Goal: Task Accomplishment & Management: Complete application form

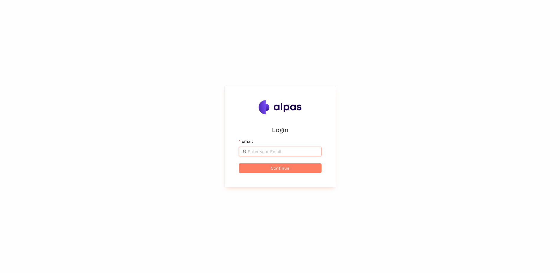
click at [283, 152] on input "Email" at bounding box center [283, 151] width 70 height 6
type input "[DOMAIN_NAME][EMAIL_ADDRESS][PERSON_NAME][DOMAIN_NAME]"
click at [296, 170] on button "Continue" at bounding box center [280, 167] width 83 height 9
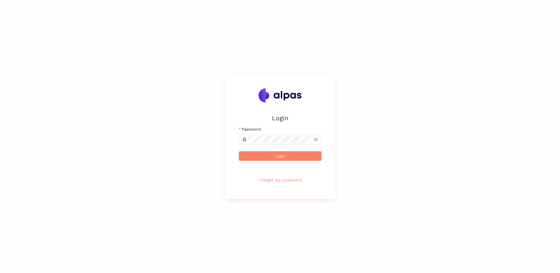
click at [279, 144] on form "Email pierre.weber@enbw.com Password Login I forgot my password" at bounding box center [280, 155] width 83 height 59
click at [239, 151] on button "Login" at bounding box center [280, 155] width 83 height 9
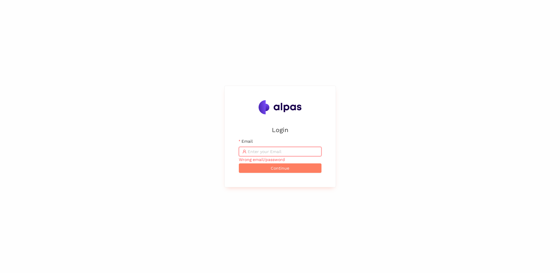
click at [283, 148] on span at bounding box center [280, 151] width 83 height 9
type input "GhOsT_RiDeR_87"
click at [239, 163] on button "Continue" at bounding box center [280, 167] width 83 height 9
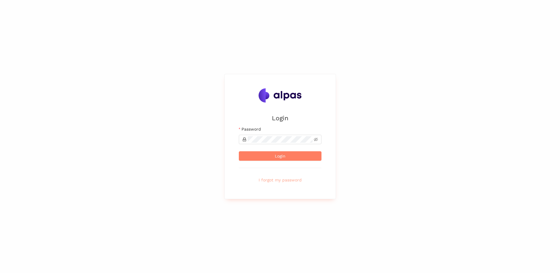
click at [281, 180] on span "I forgot my password" at bounding box center [280, 180] width 43 height 6
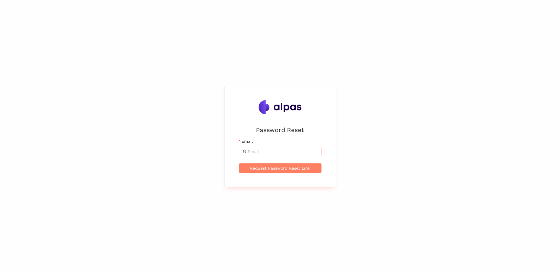
click at [286, 152] on input "Email" at bounding box center [283, 151] width 70 height 6
type input "[DOMAIN_NAME][EMAIL_ADDRESS][PERSON_NAME][DOMAIN_NAME]"
click at [290, 168] on span "Request Password Reset Link" at bounding box center [280, 168] width 60 height 6
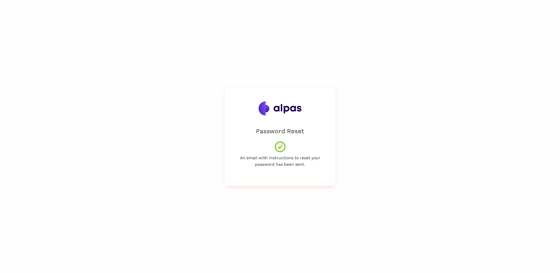
click at [361, 69] on div "Password Reset An email with instructions to reset your password has been sent." at bounding box center [280, 136] width 560 height 273
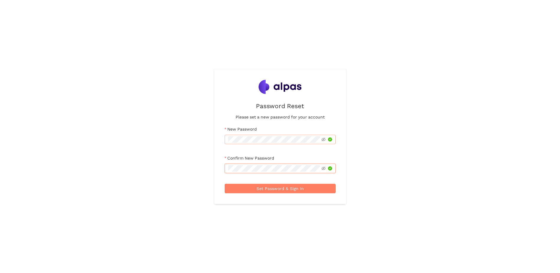
click at [225, 184] on button "Set Password & Sign In" at bounding box center [280, 188] width 111 height 9
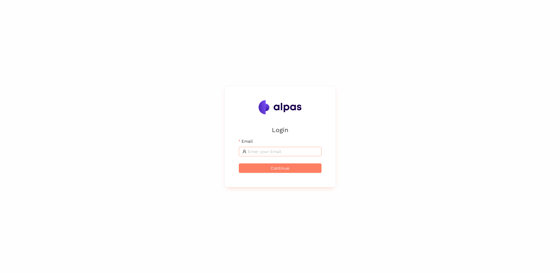
click at [270, 152] on input "Email" at bounding box center [283, 151] width 70 height 6
type input "pierre.weber@enbw.com"
click at [283, 172] on button "Continue" at bounding box center [280, 167] width 83 height 9
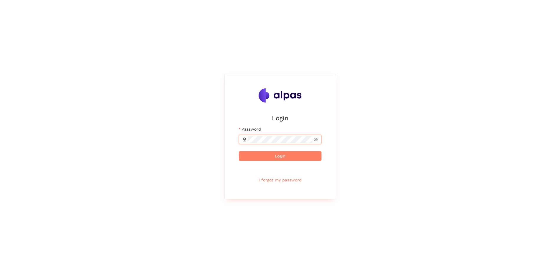
click at [239, 151] on button "Login" at bounding box center [280, 155] width 83 height 9
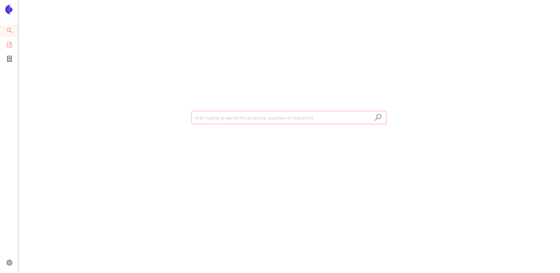
click at [8, 44] on icon "file-add" at bounding box center [9, 45] width 6 height 6
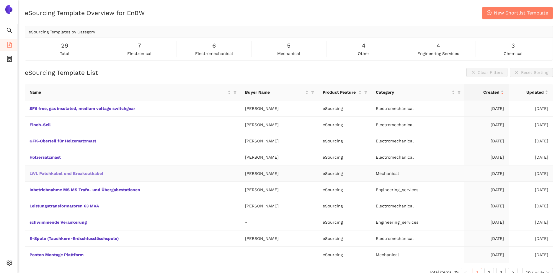
click at [0, 0] on link "LWL Patchkabel und Breakoutkabel" at bounding box center [0, 0] width 0 height 0
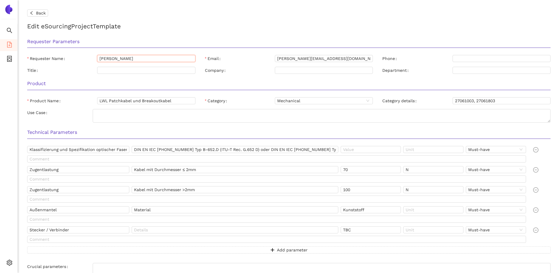
drag, startPoint x: 150, startPoint y: 59, endPoint x: 71, endPoint y: 55, distance: 79.2
click at [71, 55] on div "Requester Name Clemens Schlossarek" at bounding box center [111, 58] width 168 height 7
type input "[PERSON_NAME]"
drag, startPoint x: 332, startPoint y: 59, endPoint x: 263, endPoint y: 59, distance: 68.8
click at [263, 59] on div "Email c.schlossarek@enbw.com" at bounding box center [289, 58] width 168 height 7
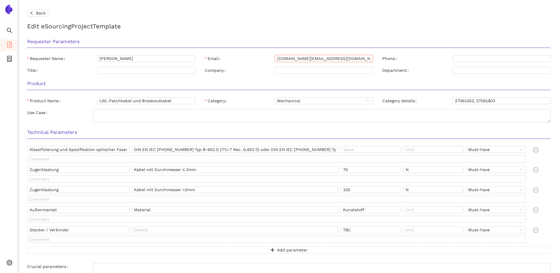
type input "[DOMAIN_NAME][EMAIL_ADDRESS][PERSON_NAME][DOMAIN_NAME]"
click at [271, 56] on div "Email" at bounding box center [240, 58] width 70 height 7
drag, startPoint x: 174, startPoint y: 101, endPoint x: 91, endPoint y: 103, distance: 82.7
click at [91, 103] on div "Product Name LWL Patchkabel und Breakoutkabel" at bounding box center [111, 100] width 168 height 7
click at [305, 101] on span "Mechanical" at bounding box center [323, 100] width 93 height 6
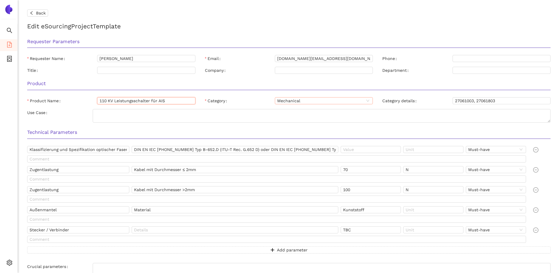
type input "110 KV Leistungsschalter für AIS"
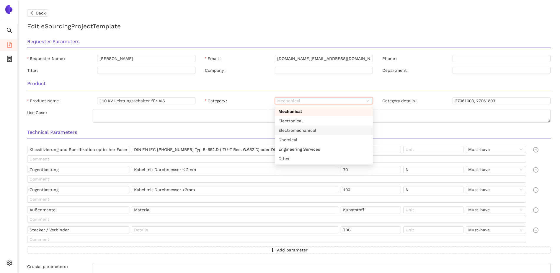
click at [311, 131] on div "Electromechanical" at bounding box center [323, 130] width 91 height 6
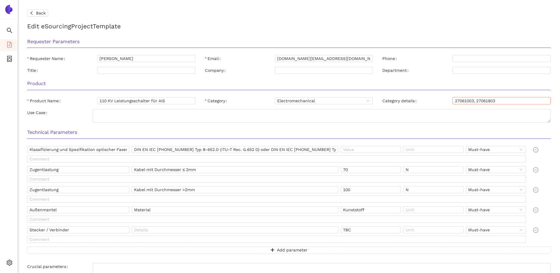
click at [498, 98] on input "27061003, 27061803" at bounding box center [502, 100] width 98 height 7
drag, startPoint x: 502, startPoint y: 100, endPoint x: 452, endPoint y: 101, distance: 50.5
click at [452, 101] on div "Category details 27061003, 27061803" at bounding box center [466, 100] width 168 height 7
click at [397, 12] on div "Back" at bounding box center [289, 12] width 524 height 7
click at [201, 112] on textarea "Use Case" at bounding box center [322, 116] width 458 height 14
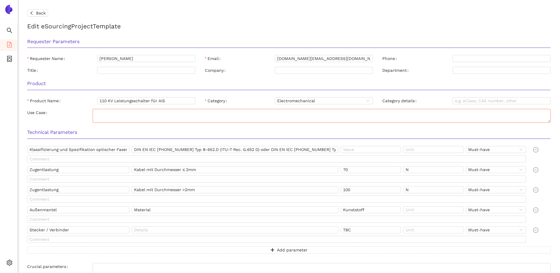
paste textarea "Konstruktion und Herstellung von dreipoligen 110-kV-Leistungsschaltern für luf…"
click at [354, 122] on textarea "Konstruktion und Herstellung von dreipoligen 110-kV-Leistungsschaltern für luf…" at bounding box center [322, 116] width 458 height 14
type textarea "Konstruktion und Herstellung von dreipoligen 110-kV-Leistungsschaltern für luf…"
click at [172, 149] on input "DIN EN IEC 60793-2-50 Typ B-652.D (ITU-T Rec. G.652 D) oder DIN EN IEC 60793-2-…" at bounding box center [235, 149] width 207 height 7
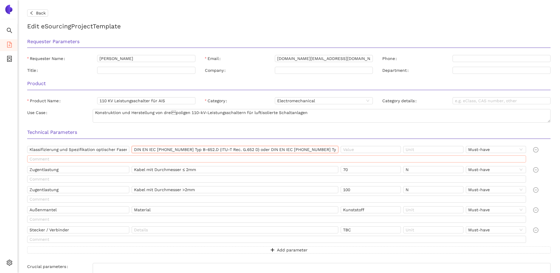
scroll to position [0, 45]
drag, startPoint x: 155, startPoint y: 147, endPoint x: 382, endPoint y: 157, distance: 227.6
click at [382, 157] on div "Klassifizierung und Spezifikation optischer Fasern DIN EN IEC 60793-2-50 Typ B-…" at bounding box center [278, 155] width 506 height 19
click at [105, 149] on input "Klassifizierung und Spezifikation optischer Fasern" at bounding box center [78, 149] width 102 height 7
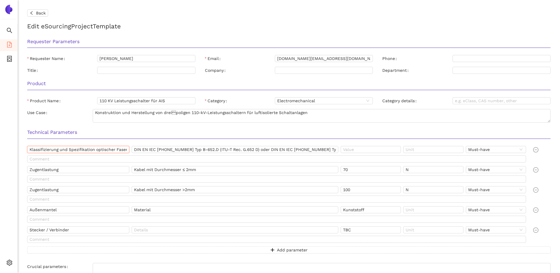
scroll to position [0, 3]
drag, startPoint x: 29, startPoint y: 148, endPoint x: 170, endPoint y: 154, distance: 141.6
click at [170, 154] on div "Klassifizierung und Spezifikation optischer Fasern DIN EN IEC 60793-2-50 Typ B-…" at bounding box center [277, 150] width 501 height 9
type input "Applikabel Normen"
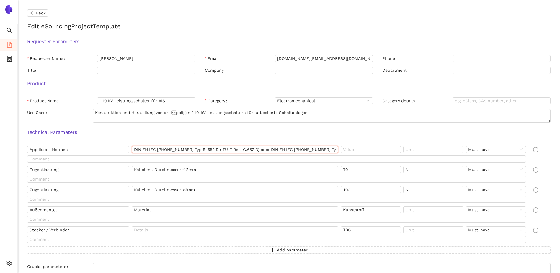
drag, startPoint x: 136, startPoint y: 150, endPoint x: 176, endPoint y: 149, distance: 40.2
click at [176, 149] on input "DIN EN IEC 60793-2-50 Typ B-652.D (ITU-T Rec. G.652 D) oder DIN EN IEC 60793-2-…" at bounding box center [235, 149] width 207 height 7
drag, startPoint x: 133, startPoint y: 148, endPoint x: 415, endPoint y: 164, distance: 281.6
click at [415, 164] on div "Applikabel Normen DIN EN IEC 60793-2-50 Typ B-652.D (ITU-T Rec. G.652 D) oder D…" at bounding box center [278, 155] width 506 height 19
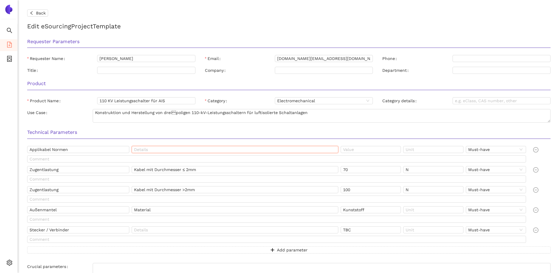
scroll to position [0, 0]
click at [251, 148] on input "text" at bounding box center [235, 149] width 207 height 7
paste input "DIN EN 61936-1 (VDE 0101-1)"
click at [225, 149] on input "DIN EN 61936-1 (VDE 0101-1) und" at bounding box center [235, 149] width 207 height 7
paste input "DIN EN 62271-1"
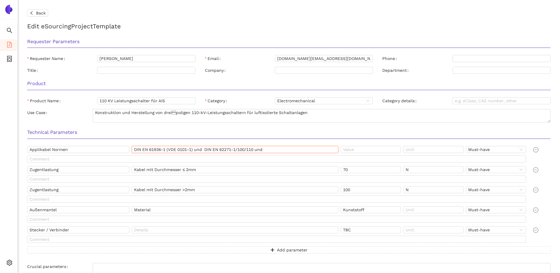
click at [287, 148] on input "DIN EN 61936-1 (VDE 0101-1) und DIN EN 62271-1/100/110 und" at bounding box center [235, 149] width 207 height 7
paste input "DIN 43454-1"
click at [317, 149] on input "DIN EN 61936-1 (VDE 0101-1) und DIN EN 62271-1/100/110 und DIN 43454-1" at bounding box center [235, 149] width 207 height 7
paste input "DIN 46206-Teil 3"
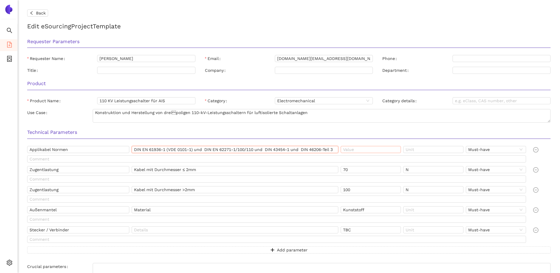
drag, startPoint x: 329, startPoint y: 147, endPoint x: 362, endPoint y: 150, distance: 32.9
click at [362, 150] on div "Applikabel Normen DIN EN 61936-1 (VDE 0101-1) und DIN EN 62271-1/100/110 und DI…" at bounding box center [277, 150] width 501 height 9
click at [337, 149] on input "DIN EN 61936-1 (VDE 0101-1) und DIN EN 62271-1/100/110 und DIN 43454-1 und DIN …" at bounding box center [235, 149] width 207 height 7
paste input "DIN 46011"
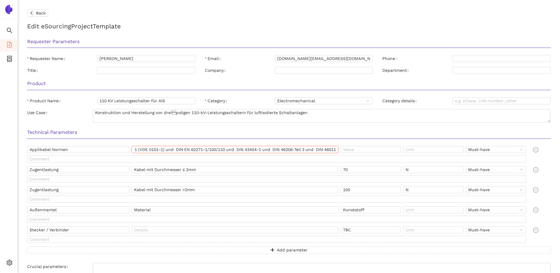
type input "DIN EN 61936-1 (VDE 0101-1) und DIN EN 62271-1/100/110 und DIN 43454-1 und DIN …"
drag, startPoint x: 295, startPoint y: 150, endPoint x: 382, endPoint y: 150, distance: 87.1
click at [382, 150] on div "Applikabel Normen DIN EN 61936-1 (VDE 0101-1) und DIN EN 62271-1/100/110 und DI…" at bounding box center [277, 150] width 501 height 9
click at [83, 169] on input "Zugentlastung" at bounding box center [78, 169] width 102 height 7
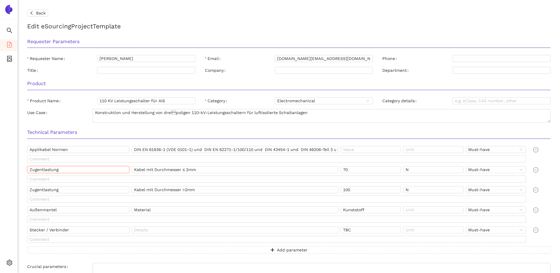
drag, startPoint x: 83, startPoint y: 169, endPoint x: 13, endPoint y: 164, distance: 70.1
click at [13, 164] on section "Search eSourcing Templates eSourcing Projects Settings Back Edit eSourcing Proj…" at bounding box center [280, 136] width 560 height 273
type input "Applikabel Normen"
drag, startPoint x: 261, startPoint y: 164, endPoint x: 255, endPoint y: 165, distance: 6.4
click at [255, 165] on div "Applikabel Normen DIN EN 61936-1 (VDE 0101-1) und DIN EN 62271-1/100/110 und DI…" at bounding box center [289, 199] width 524 height 107
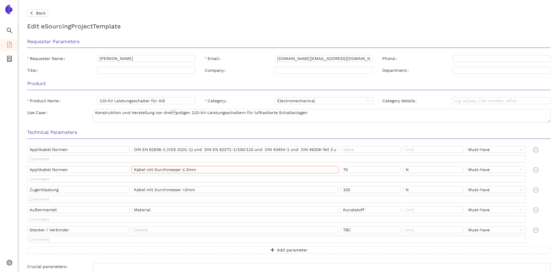
drag, startPoint x: 255, startPoint y: 165, endPoint x: 247, endPoint y: 170, distance: 8.6
click at [247, 170] on input "Kabel mit Durchmesser ≤ 2mm" at bounding box center [235, 169] width 207 height 7
drag, startPoint x: 245, startPoint y: 171, endPoint x: 110, endPoint y: 163, distance: 135.5
click at [110, 163] on div "Applikabel Normen DIN EN 61936-1 (VDE 0101-1) und DIN EN 62271-1/100/110 und DI…" at bounding box center [289, 199] width 524 height 107
click at [170, 170] on input "text" at bounding box center [235, 169] width 207 height 7
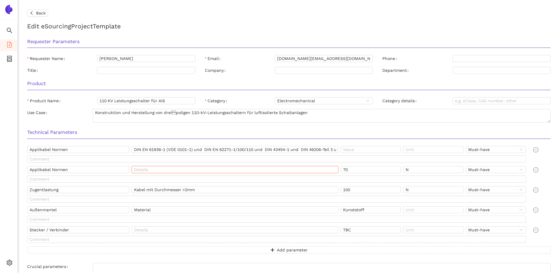
paste input "DIN 43601"
click at [181, 169] on input "DIN 43601 und" at bounding box center [235, 169] width 207 height 7
paste input "DIN EN 60071-1"
click at [230, 170] on input "DIN 43601 und DIN EN 60071-1 und" at bounding box center [235, 169] width 207 height 7
paste input "DIN EN 61462"
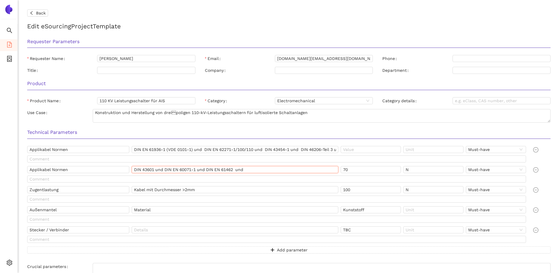
click at [269, 170] on input "DIN 43601 und DIN EN 60071-1 und DIN EN 61462 und" at bounding box center [235, 169] width 207 height 7
paste input "DIN EN ISO 1461"
click at [309, 168] on input "DIN 43601 und DIN EN 60071-1 und DIN EN 61462 und DIN EN ISO 1461" at bounding box center [235, 169] width 207 height 7
paste input "DIN EN ISO 14713-1"
click at [332, 170] on input "DIN 43601 und DIN EN 60071-1 und DIN EN 61462 und DIN EN ISO 1461 und DIN EN IS…" at bounding box center [235, 169] width 207 height 7
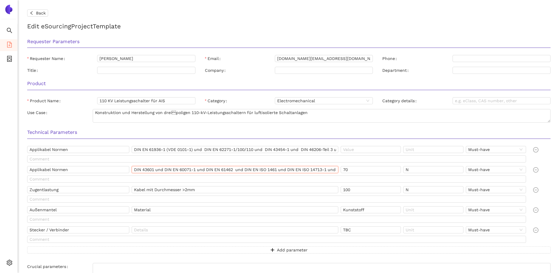
scroll to position [0, 6]
paste input "DIN EN 60437"
click at [333, 170] on input "DIN 43601 und DIN EN 60071-1 und DIN EN 61462 und DIN EN ISO 1461 und DIN EN IS…" at bounding box center [235, 169] width 207 height 7
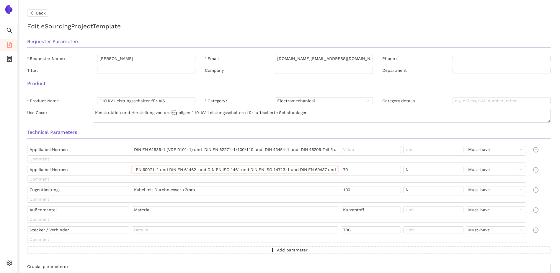
paste input "DIN 43456-2"
drag, startPoint x: 330, startPoint y: 169, endPoint x: 354, endPoint y: 167, distance: 23.1
click at [354, 167] on div "Applikabel Normen DIN 43601 und DIN EN 60071-1 und DIN EN 61462 und DIN EN ISO …" at bounding box center [277, 170] width 501 height 9
type input "DIN 43601 und DIN EN 60071-1 und DIN EN 61462 und DIN EN ISO 1461 und DIN EN IS…"
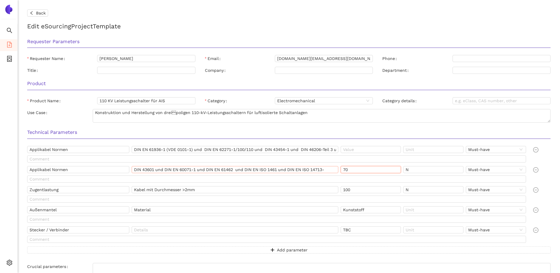
type input "701 und DIN EN 60437 und DIN 43456-2"
click at [362, 168] on input "701 und DIN EN 60437 und DIN 43456-2" at bounding box center [371, 169] width 60 height 7
click at [386, 174] on div "701 und DIN EN 60437 und DIN 43456-2" at bounding box center [372, 170] width 63 height 9
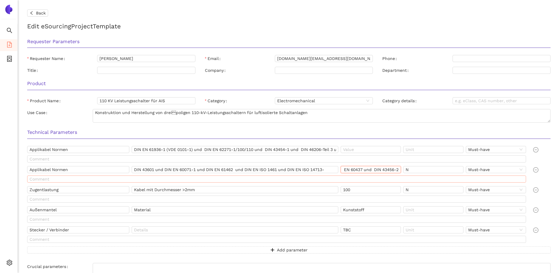
drag, startPoint x: 344, startPoint y: 170, endPoint x: 442, endPoint y: 178, distance: 98.1
click at [442, 178] on div "Applikabel Normen DIN 43601 und DIN EN 60071-1 und DIN EN 61462 und DIN EN ISO …" at bounding box center [278, 175] width 506 height 19
click at [331, 167] on input "DIN 43601 und DIN EN 60071-1 und DIN EN 61462 und DIN EN ISO 1461 und DIN EN IS…" at bounding box center [235, 169] width 207 height 7
paste input "701 und DIN EN 60437 und DIN 43456-2"
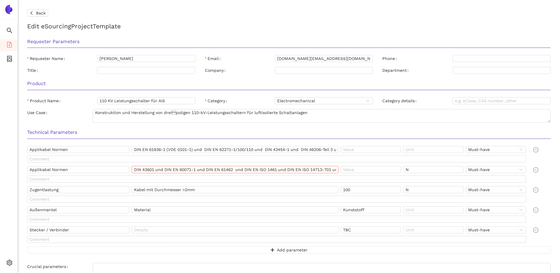
scroll to position [0, 76]
click at [256, 170] on input "DIN 43601 und DIN EN 60071-1 und DIN EN 61462 und DIN EN ISO 1461 und DIN EN IS…" at bounding box center [235, 169] width 207 height 7
drag, startPoint x: 322, startPoint y: 168, endPoint x: 374, endPoint y: 172, distance: 51.6
click at [374, 172] on div "Applikabel Normen DIN 43601 und DIN EN 60071-1 und DIN EN 61462 und DIN EN ISO …" at bounding box center [277, 170] width 501 height 9
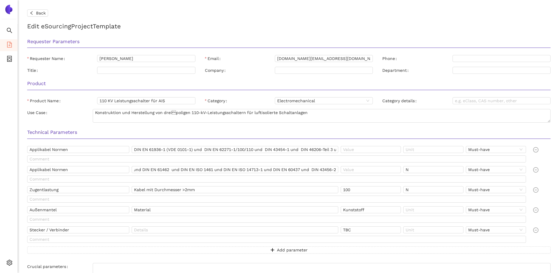
scroll to position [0, 0]
click at [315, 168] on input "DIN 43601 und DIN EN 60071-1 und DIN EN 61462 und DIN EN ISO 1461 und DIN EN IS…" at bounding box center [235, 169] width 207 height 7
drag, startPoint x: 314, startPoint y: 169, endPoint x: 397, endPoint y: 176, distance: 83.3
click at [397, 176] on div "Applikabel Normen DIN 43601 und DIN EN 60071-1 und DIN EN 61462 und DIN EN ISO …" at bounding box center [278, 175] width 506 height 19
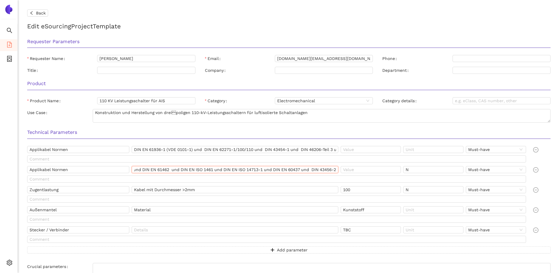
click at [338, 170] on input "DIN 43601 und DIN EN 60071-1 und DIN EN 61462 und DIN EN ISO 1461 und DIN EN IS…" at bounding box center [235, 169] width 207 height 7
paste input "DIN 40719 Teil 2: 1978-06"
click at [311, 169] on input "DIN 43601 und DIN EN 60071-1 und DIN EN 61462 und DIN EN ISO 1461 und DIN EN IS…" at bounding box center [235, 169] width 207 height 7
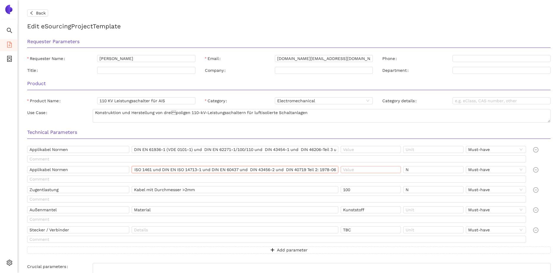
drag, startPoint x: 309, startPoint y: 169, endPoint x: 346, endPoint y: 170, distance: 36.9
click at [346, 170] on div "Applikabel Normen DIN 43601 und DIN EN 60071-1 und DIN EN 61462 und DIN EN ISO …" at bounding box center [277, 170] width 501 height 9
click at [336, 170] on input "DIN 43601 und DIN EN 60071-1 und DIN EN 61462 und DIN EN ISO 1461 und DIN EN IS…" at bounding box center [235, 169] width 207 height 7
paste input "DIN EN IEC 60376"
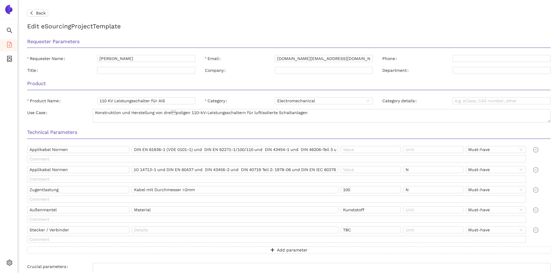
scroll to position [0, 0]
click at [328, 169] on input "DIN 43601 und DIN EN 60071-1 und DIN EN 61462 und DIN EN ISO 1461 und DIN EN IS…" at bounding box center [235, 169] width 207 height 7
drag, startPoint x: 322, startPoint y: 169, endPoint x: 357, endPoint y: 171, distance: 34.6
click at [357, 171] on div "Applikabel Normen DIN 43601 und DIN EN 60071-1 und DIN EN 61462 und DIN EN ISO …" at bounding box center [277, 170] width 501 height 9
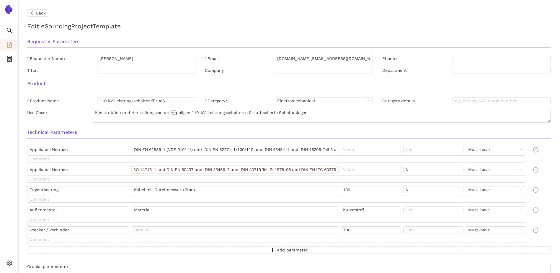
click at [337, 169] on input "DIN 43601 und DIN EN 60071-1 und DIN EN 61462 und DIN EN ISO 1461 und DIN EN IS…" at bounding box center [235, 169] width 207 height 7
click at [336, 169] on input "DIN 43601 und DIN EN 60071-1 und DIN EN 61462 und DIN EN ISO 1461 und DIN EN IS…" at bounding box center [235, 169] width 207 height 7
paste input "DIN EN 61140"
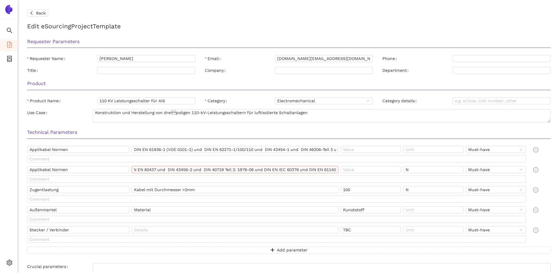
type input "DIN 43601 und DIN EN 60071-1 und DIN EN 61462 und DIN EN ISO 1461 und DIN EN IS…"
click at [411, 171] on input "N" at bounding box center [433, 169] width 60 height 7
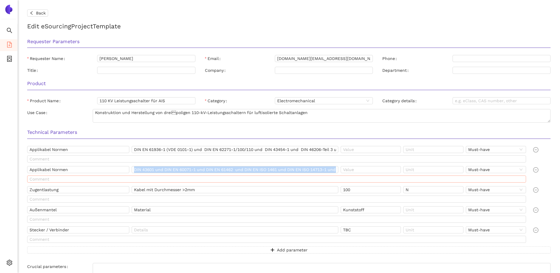
click at [253, 176] on div "Applikabel Normen DIN 43601 und DIN EN 60071-1 und DIN EN 61462 und DIN EN ISO …" at bounding box center [278, 175] width 506 height 19
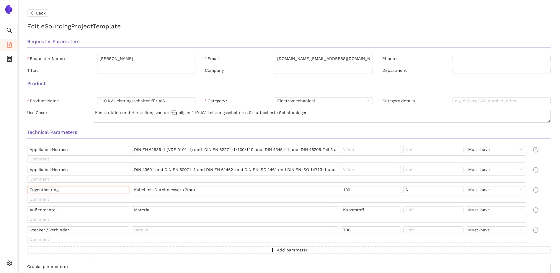
click at [118, 191] on input "Zugentlastung" at bounding box center [78, 189] width 102 height 7
drag, startPoint x: 112, startPoint y: 189, endPoint x: 15, endPoint y: 190, distance: 97.5
click at [15, 190] on section "Search eSourcing Templates eSourcing Projects Settings Back Edit eSourcing Proj…" at bounding box center [280, 136] width 560 height 273
type input "Elektrisches Mindest-Anforderungen"
drag, startPoint x: 209, startPoint y: 190, endPoint x: 127, endPoint y: 189, distance: 82.1
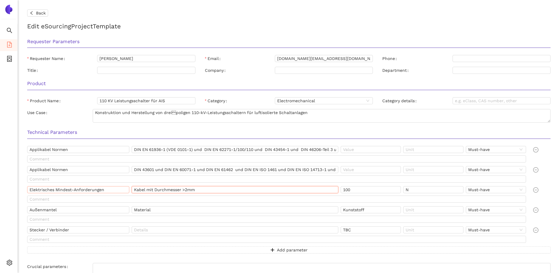
click at [127, 189] on div "Elektrisches Mindest-Anforderungen Kabel mit Durchmesser >2mm 100 N Must-have" at bounding box center [277, 190] width 501 height 9
paste input "Bemessungsfrequenz (fr"
click at [262, 189] on input "Bemessungsfrequenz (fr" at bounding box center [235, 189] width 207 height 7
type input "Bemessungsfrequenz (fr)"
drag, startPoint x: 369, startPoint y: 190, endPoint x: 336, endPoint y: 191, distance: 33.1
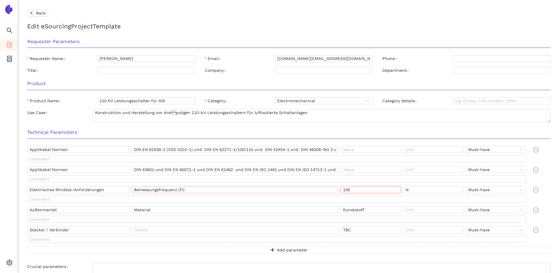
click at [336, 191] on div "Elektrisches Mindest-Anforderungen Bemessungsfrequenz (fr) 100 N Must-have" at bounding box center [277, 190] width 501 height 9
type input "50"
drag, startPoint x: 407, startPoint y: 190, endPoint x: 399, endPoint y: 192, distance: 8.5
click at [399, 192] on div "Elektrisches Mindest-Anforderungen Bemessungsfrequenz (fr) 50 N Must-have" at bounding box center [277, 190] width 501 height 9
type input "Hz"
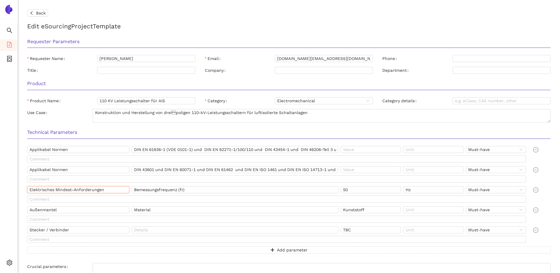
drag, startPoint x: 114, startPoint y: 191, endPoint x: 26, endPoint y: 190, distance: 88.3
click at [26, 190] on div "Elektrisches Mindest-Anforderungen Bemessungsfrequenz (fr) 50 Hz Must-have" at bounding box center [278, 195] width 506 height 19
drag, startPoint x: 61, startPoint y: 211, endPoint x: 12, endPoint y: 208, distance: 49.1
click at [12, 208] on section "Search eSourcing Templates eSourcing Projects Settings Back Edit eSourcing Proj…" at bounding box center [280, 136] width 560 height 273
paste input "Elektrisches Mindest-Anforderungen"
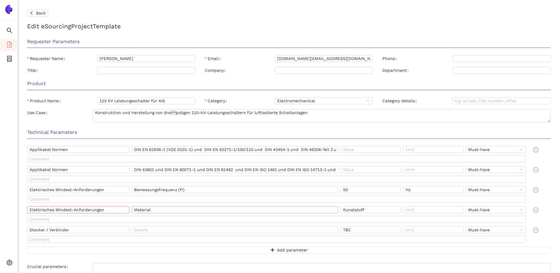
type input "Elektrisches Mindest-Anforderungen"
click at [132, 208] on input "Material" at bounding box center [235, 209] width 207 height 7
click at [177, 211] on input "Material" at bounding box center [235, 209] width 207 height 7
drag, startPoint x: 177, startPoint y: 211, endPoint x: 129, endPoint y: 209, distance: 47.9
click at [129, 209] on div "Elektrisches Mindest-Anforderungen Material Kunststoff Must-have" at bounding box center [277, 210] width 501 height 9
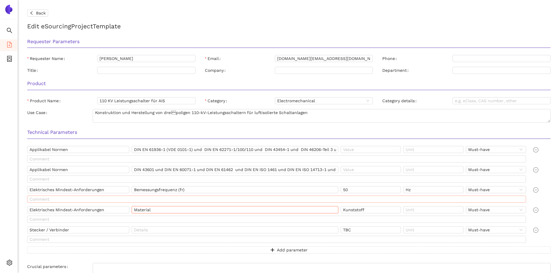
paste input "Nennspannung des Netzes (Un)"
type input "Nennspannung des Netzes (Un)"
drag, startPoint x: 371, startPoint y: 210, endPoint x: 334, endPoint y: 213, distance: 37.0
click at [334, 213] on div "Elektrisches Mindest-Anforderungen Nennspannung des Netzes (Un) Kunststoff Must…" at bounding box center [277, 210] width 501 height 9
type input "110"
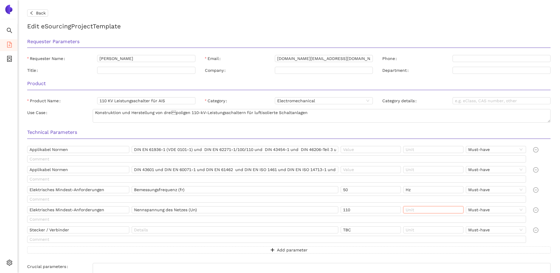
click at [424, 212] on input "text" at bounding box center [433, 209] width 60 height 7
type input "kV"
drag, startPoint x: 115, startPoint y: 210, endPoint x: 14, endPoint y: 206, distance: 100.5
click at [14, 206] on section "Search eSourcing Templates eSourcing Projects Settings Back Edit eSourcing Proj…" at bounding box center [280, 136] width 560 height 273
click at [74, 229] on input "Stecker / Verbinder" at bounding box center [78, 229] width 102 height 7
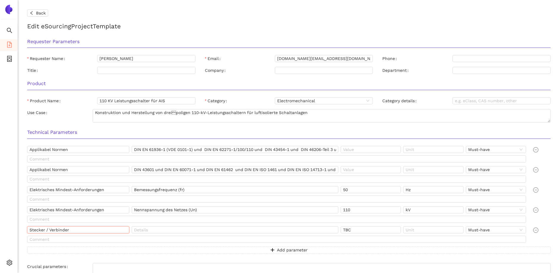
drag, startPoint x: 74, startPoint y: 229, endPoint x: 15, endPoint y: 229, distance: 59.7
click at [15, 229] on section "Search eSourcing Templates eSourcing Projects Settings Back Edit eSourcing Proj…" at bounding box center [280, 136] width 560 height 273
paste input "Elektrisches Mindest-Anforderungen"
type input "Elektrisches Mindest-Anforderungen"
click at [176, 230] on input "text" at bounding box center [235, 229] width 207 height 7
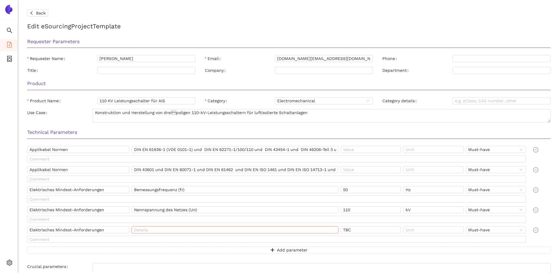
click at [229, 227] on input "text" at bounding box center [235, 229] width 207 height 7
paste input "Bemessungsspannung (Ur)"
type input "Bemessungsspannung (Ur)"
click at [360, 231] on input "TBC" at bounding box center [371, 229] width 60 height 7
drag, startPoint x: 360, startPoint y: 231, endPoint x: 341, endPoint y: 231, distance: 18.9
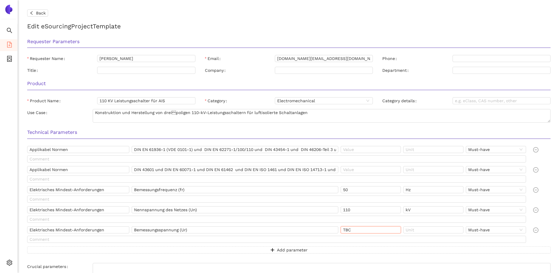
click at [341, 231] on input "TBC" at bounding box center [371, 229] width 60 height 7
type input "123"
click at [417, 229] on input "text" at bounding box center [433, 229] width 60 height 7
type input "kV"
click at [338, 251] on button "Add parameter" at bounding box center [289, 249] width 524 height 7
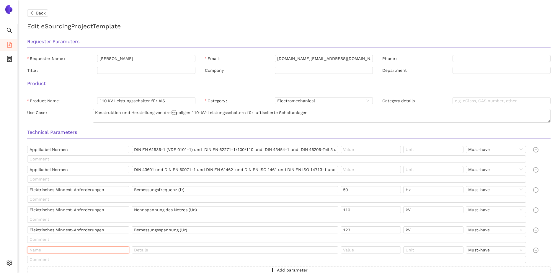
click at [101, 250] on input "text" at bounding box center [78, 249] width 102 height 7
click at [179, 252] on input "text" at bounding box center [235, 249] width 207 height 7
drag, startPoint x: 111, startPoint y: 231, endPoint x: 32, endPoint y: 229, distance: 78.9
click at [24, 227] on div "Applikabel Normen DIN EN 61936-1 (VDE 0101-1) und DIN EN 62271-1/100/110 und DI…" at bounding box center [288, 213] width 533 height 135
click at [60, 248] on input "text" at bounding box center [78, 249] width 102 height 7
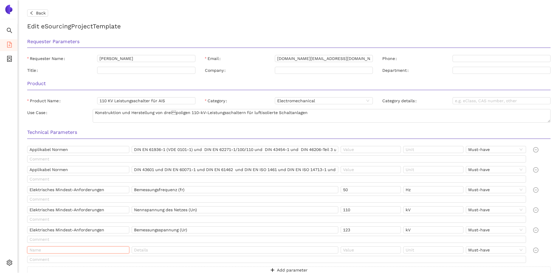
paste input "Elektrisches Mindest-Anforderungen"
type input "Elektrisches Mindest-Anforderungen"
click at [180, 250] on input "text" at bounding box center [235, 249] width 207 height 7
paste input "emessgs.-Kurzzeit-Stehwechselspannung (Ud"
click at [234, 249] on input "emessgs.-Kurzzeit-Stehwechselspannung (Ud" at bounding box center [235, 249] width 207 height 7
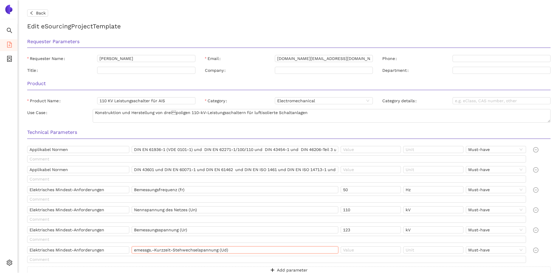
click at [133, 250] on input "emessgs.-Kurzzeit-Stehwechselspannung (Ud)" at bounding box center [235, 249] width 207 height 7
type input "Bemessgs.-Kurzzeit-Stehwechselspannung (Ud)"
click at [358, 250] on input "text" at bounding box center [371, 249] width 60 height 7
type input "230"
click at [429, 249] on input "text" at bounding box center [433, 249] width 60 height 7
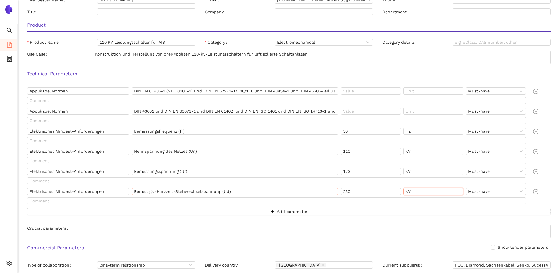
scroll to position [59, 0]
type input "kV"
click at [288, 212] on span "Add parameter" at bounding box center [292, 211] width 31 height 6
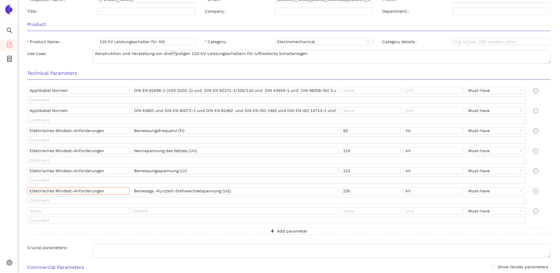
drag, startPoint x: 117, startPoint y: 192, endPoint x: 23, endPoint y: 189, distance: 93.6
click at [23, 189] on div "Applikabel Normen DIN EN 61936-1 (VDE 0101-1) und DIN EN 62271-1/100/110 und DI…" at bounding box center [288, 164] width 533 height 155
click at [63, 211] on input "text" at bounding box center [78, 210] width 102 height 7
paste input "Elektrisches Mindest-Anforderungen"
type input "Elektrisches Mindest-Anforderungen"
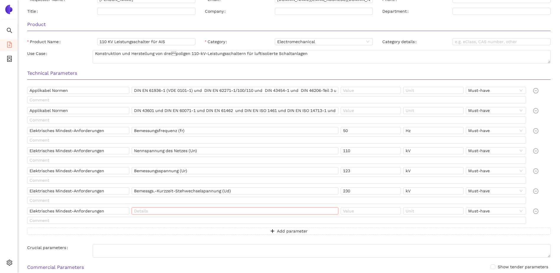
click at [198, 210] on input "text" at bounding box center [235, 210] width 207 height 7
paste input "Bemessungs-Betriebsstrom (Ir)"
type input "Bemessungs-Betriebsstrom (Ir)"
click at [362, 212] on input "text" at bounding box center [371, 210] width 60 height 7
type input "2500"
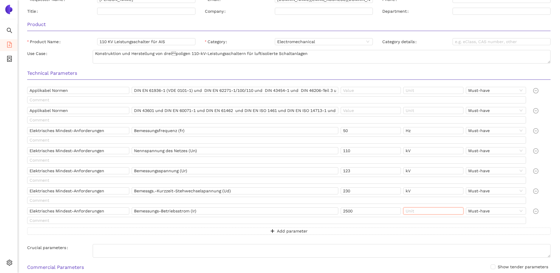
click at [428, 213] on input "text" at bounding box center [433, 210] width 60 height 7
type input "A"
click at [268, 231] on button "Add parameter" at bounding box center [289, 230] width 524 height 7
drag, startPoint x: 109, startPoint y: 210, endPoint x: 21, endPoint y: 208, distance: 88.3
click at [21, 208] on div "Back Edit eSourcing Project Template Requester Parameters Requester Name Pierre…" at bounding box center [289, 77] width 543 height 273
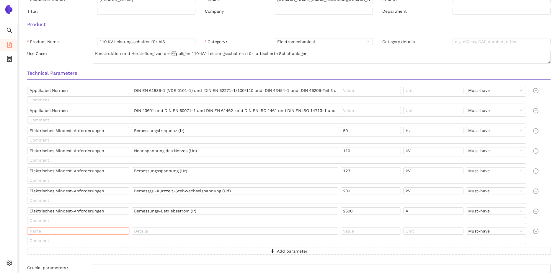
click at [55, 232] on input "text" at bounding box center [78, 230] width 102 height 7
paste input "Elektrisches Mindest-Anforderungen"
type input "Elektrisches Mindest-Anforderungen"
click at [188, 228] on input "text" at bounding box center [235, 230] width 207 height 7
paste input "Bemessungs-Kurzschlussausschaltstrom (Isc)"
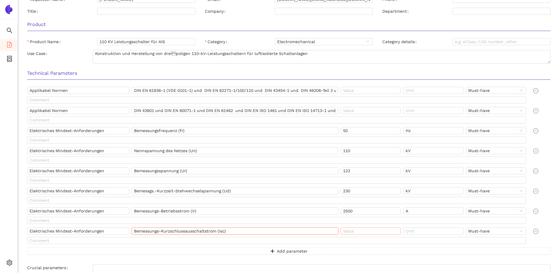
type input "Bemessungs-Kurzschlussausschaltstrom (Isc)"
click at [358, 232] on input "text" at bounding box center [371, 230] width 60 height 7
type input "40"
type input "kA"
click at [320, 255] on div "Applikabel Normen DIN EN 61936-1 (VDE 0101-1) und DIN EN 62271-1/100/110 und DI…" at bounding box center [288, 174] width 533 height 175
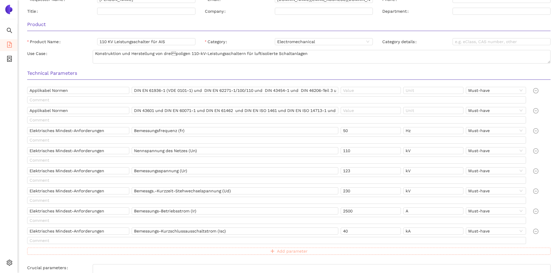
click at [318, 253] on button "Add parameter" at bounding box center [289, 250] width 524 height 7
drag, startPoint x: 111, startPoint y: 230, endPoint x: 20, endPoint y: 233, distance: 90.7
click at [20, 214] on html "Search eSourcing Templates eSourcing Projects Settings Back Edit eSourcing Proj…" at bounding box center [280, 77] width 560 height 273
click at [41, 252] on input "text" at bounding box center [78, 250] width 102 height 7
paste input "Elektrisches Mindest-Anforderungen"
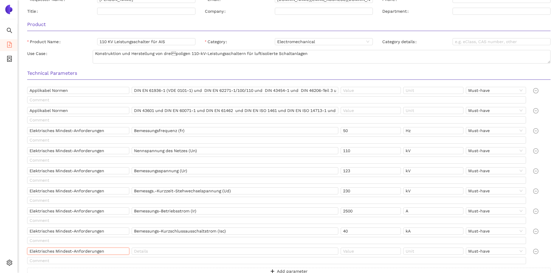
type input "Elektrisches Mindest-Anforderungen"
click at [154, 251] on input "text" at bounding box center [235, 250] width 207 height 7
paste input "Bemessungs-Stoßstrom (Ip)"
type input "Bemessungs-Stoßstrom (Ip)"
click at [372, 253] on input "text" at bounding box center [371, 250] width 60 height 7
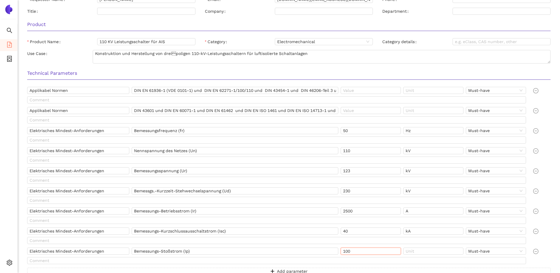
type input "100"
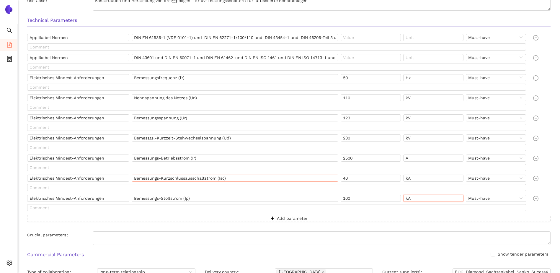
scroll to position [118, 0]
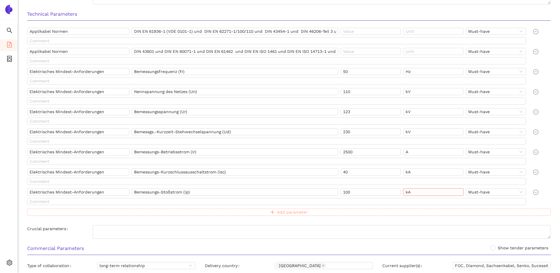
type input "kA"
click at [275, 211] on icon "plus" at bounding box center [273, 212] width 4 height 4
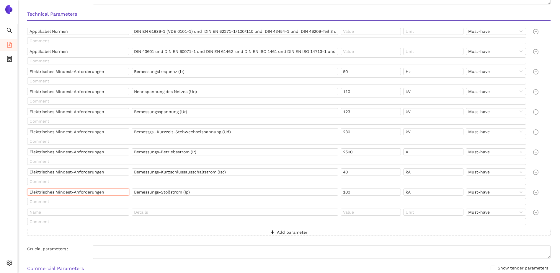
drag, startPoint x: 110, startPoint y: 192, endPoint x: 21, endPoint y: 193, distance: 89.2
click at [21, 155] on html "Search eSourcing Templates eSourcing Projects Settings Back Edit eSourcing Proj…" at bounding box center [280, 18] width 560 height 273
click at [45, 211] on input "text" at bounding box center [78, 212] width 102 height 7
paste input "Elektrisches Mindest-Anforderungen"
type input "Elektrisches Mindest-Anforderungen"
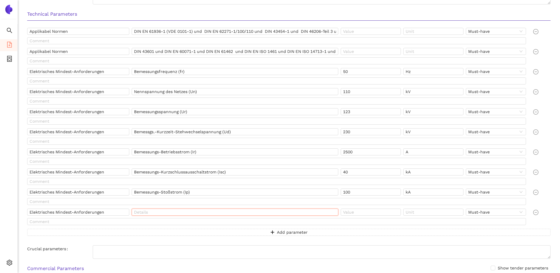
click at [160, 212] on input "text" at bounding box center [235, 212] width 207 height 7
click at [253, 214] on input "text" at bounding box center [235, 212] width 207 height 7
paste input "Bemessungs-Schaltfolge"
type input "Bemessungs-Schaltfolge"
click at [357, 212] on input "text" at bounding box center [371, 212] width 60 height 7
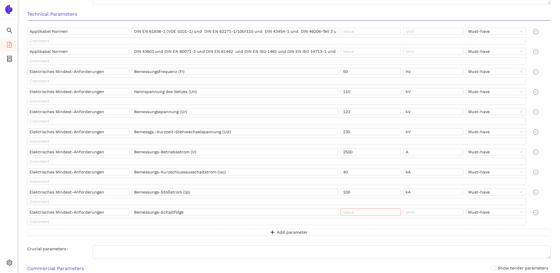
paste input "O-0,3s-CO"
type input "O-0,3s-CO"
click at [268, 230] on button "Add parameter" at bounding box center [289, 232] width 524 height 7
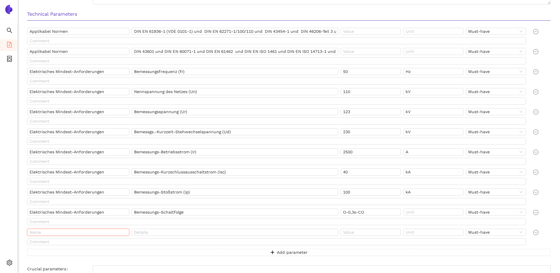
click at [84, 232] on input "text" at bounding box center [78, 232] width 102 height 7
drag, startPoint x: 29, startPoint y: 214, endPoint x: 136, endPoint y: 223, distance: 108.2
click at [136, 223] on div "Elektrisches Mindest-Anforderungen Bemessungs-Schaltfolge O-0,3s-CO Must-have" at bounding box center [278, 218] width 506 height 19
click at [75, 233] on input "text" at bounding box center [78, 232] width 102 height 7
paste input "Elektrisches Mindest-Anforderungen"
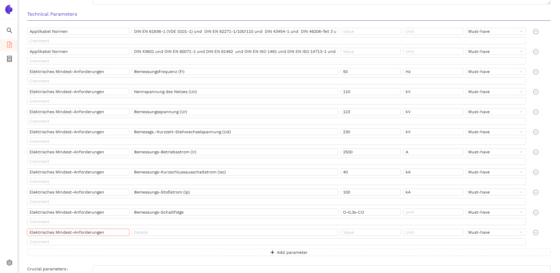
type input "Elektrisches Mindest-Anforderungen"
click at [198, 230] on input "text" at bounding box center [235, 232] width 207 height 7
paste input "Polfaktor (kpp)"
type input "Polfaktor (kpp)"
click at [364, 236] on div at bounding box center [372, 233] width 63 height 9
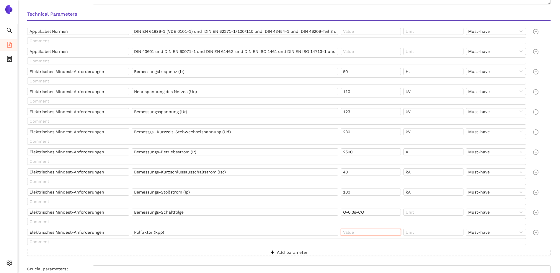
click at [356, 232] on input "text" at bounding box center [371, 232] width 60 height 7
paste input "1,5 und 1,3"
type input "1,5 und 1,3"
click at [277, 251] on span "Add parameter" at bounding box center [292, 252] width 31 height 6
click at [89, 250] on input "text" at bounding box center [78, 252] width 102 height 7
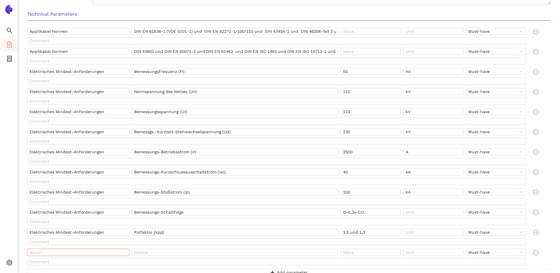
click at [89, 251] on input "text" at bounding box center [78, 252] width 102 height 7
paste input "Klassifizierung"
type input "Klassifizierung"
click at [154, 251] on input "text" at bounding box center [235, 252] width 207 height 7
paste input "M2, C2, E2"
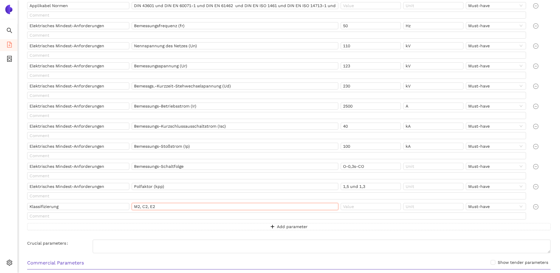
scroll to position [177, 0]
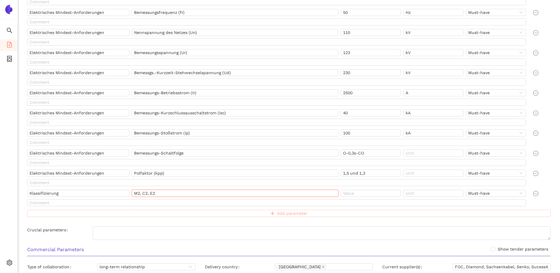
type input "M2, C2, E2"
click at [307, 215] on span "Add parameter" at bounding box center [292, 213] width 31 height 6
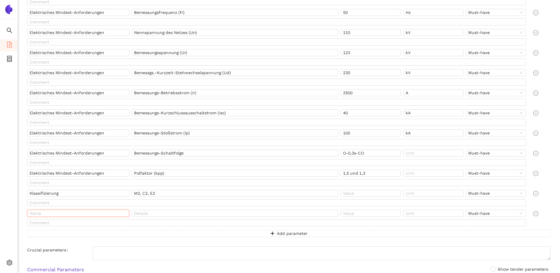
click at [53, 214] on input "text" at bounding box center [78, 213] width 102 height 7
paste input "Schaltaufgaben"
type input "Schaltaufgaben"
click at [154, 213] on input "text" at bounding box center [235, 213] width 207 height 7
paste input "LC, CC, Drosselspule"
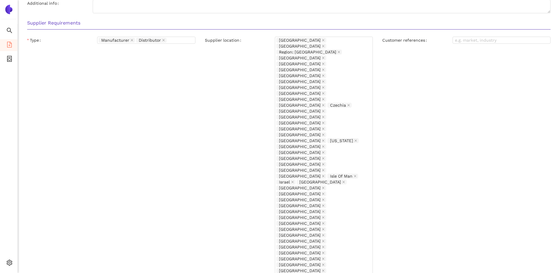
scroll to position [485, 0]
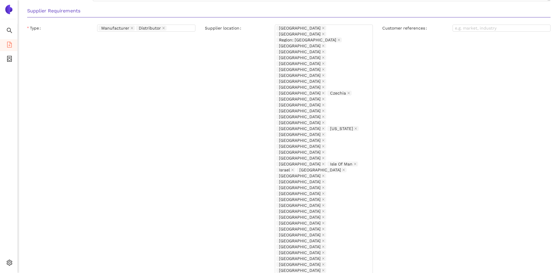
type input "LC, CC, Drosselspule"
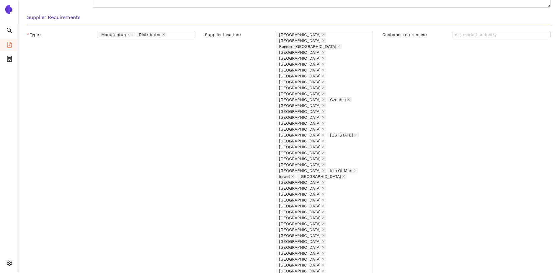
scroll to position [475, 0]
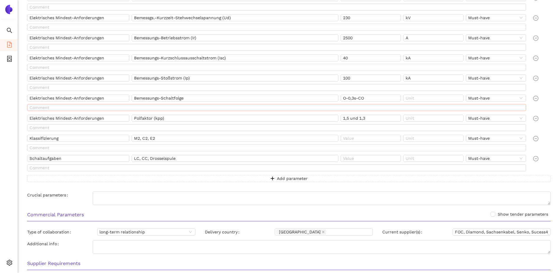
scroll to position [239, 0]
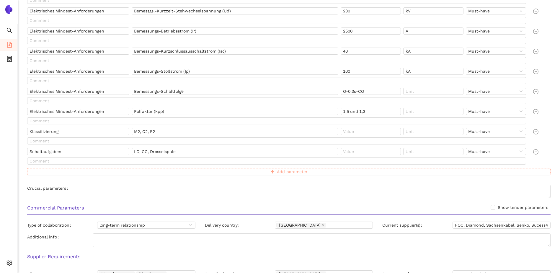
click at [263, 171] on button "Add parameter" at bounding box center [289, 171] width 524 height 7
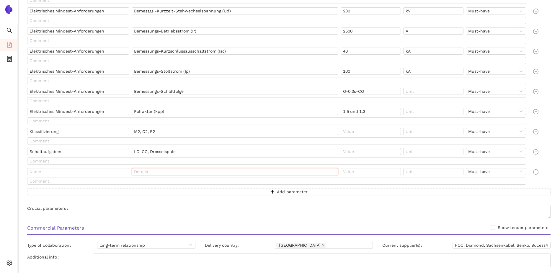
click at [197, 171] on input "text" at bounding box center [235, 171] width 207 height 7
paste input "› Aufstellung: Freiluft › Umgebungstemperatur: -30 °C … +40 °C › Aufstellungshö…"
type input "› Aufstellung: Freiluft › Umgebungstemperatur: -30 °C … +40 °C › Aufstellungshö…"
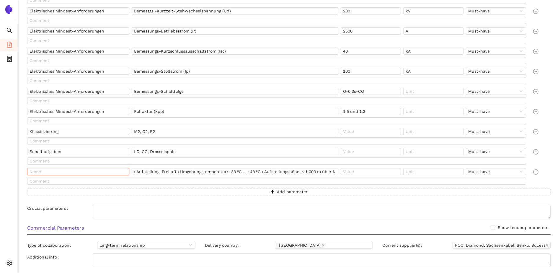
click at [87, 170] on input "text" at bounding box center [78, 171] width 102 height 7
type input "Klima- und Umweltbedigungen"
click at [72, 207] on div "Crucial parameters" at bounding box center [60, 212] width 66 height 14
click at [290, 192] on span "Add parameter" at bounding box center [292, 191] width 31 height 6
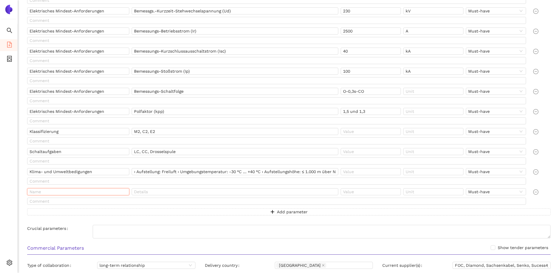
click at [70, 191] on input "text" at bounding box center [78, 191] width 102 height 7
paste input "Hilfs- und Versorgungsspannungen"
type input "Hilfs- und Versorgungsspannungen"
click at [149, 215] on button "Add parameter" at bounding box center [289, 211] width 524 height 7
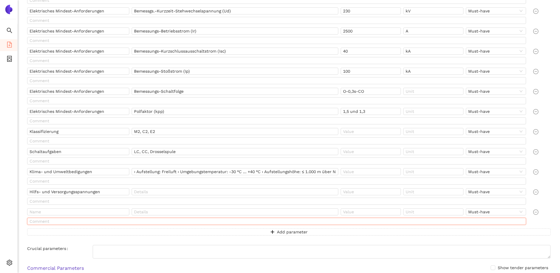
click at [318, 222] on input "text" at bounding box center [276, 221] width 499 height 7
click at [176, 192] on input "text" at bounding box center [235, 191] width 207 height 7
click at [152, 191] on input "text" at bounding box center [235, 191] width 207 height 7
paste input "Motorantrieb 220 V DC 110 V DC Steuerung 220 V DC 110 V DC Meldung 220 V DC 110…"
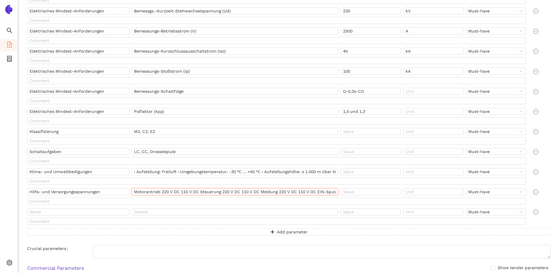
scroll to position [0, 348]
drag, startPoint x: 272, startPoint y: 191, endPoint x: 234, endPoint y: 191, distance: 37.5
click at [234, 191] on input "Motorantrieb 220 V DC 110 V DC Steuerung 220 V DC 110 V DC Meldung 220 V DC 110…" at bounding box center [235, 191] width 207 height 7
drag, startPoint x: 209, startPoint y: 193, endPoint x: 172, endPoint y: 195, distance: 37.6
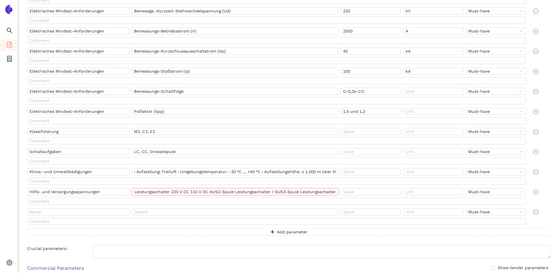
click at [171, 195] on input "Motorantrieb 220 V DC 110 V DC Steuerung 220 V DC 110 V DC Meldung 220 V DC 110…" at bounding box center [235, 191] width 207 height 7
click at [145, 192] on input "Motorantrieb 220 V DC 110 V DC Steuerung 220 V DC 110 V DC Meldung 220 V DC 110…" at bounding box center [235, 191] width 207 height 7
drag, startPoint x: 137, startPoint y: 191, endPoint x: 216, endPoint y: 198, distance: 79.5
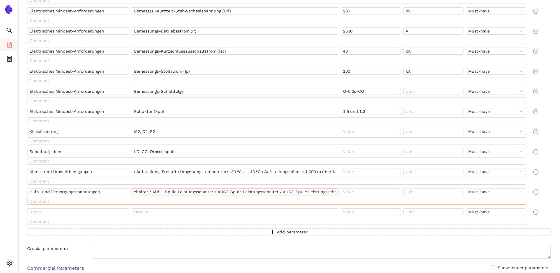
click at [249, 198] on div "Hilfs- und Versorgungsspannungen Motorantrieb 220 V DC 110 V DC Steuerung 220 V…" at bounding box center [278, 197] width 506 height 19
drag, startPoint x: 233, startPoint y: 192, endPoint x: 196, endPoint y: 193, distance: 37.5
click at [196, 193] on input "Motorantrieb 220 V DC 110 V DC Steuerung 220 V DC 110 V DC Meldung 220 V DC 110…" at bounding box center [235, 191] width 207 height 7
click at [159, 193] on input "Motorantrieb 220 V DC 110 V DC Steuerung 220 V DC 110 V DC Meldung / EIN-Spule …" at bounding box center [235, 191] width 207 height 7
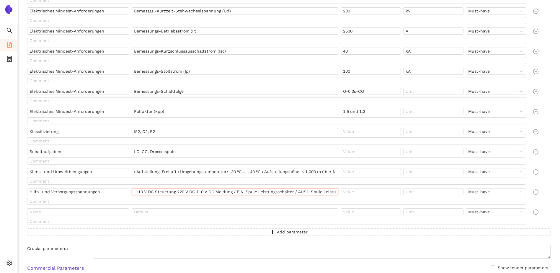
scroll to position [0, 37]
drag, startPoint x: 176, startPoint y: 191, endPoint x: 186, endPoint y: 192, distance: 10.1
click at [186, 192] on input "Motorantrieb 220 V DC 110 V DC Steuerung 220 V DC 110 V DC Meldung / EIN-Spule …" at bounding box center [235, 191] width 207 height 7
click at [162, 191] on input "Motorantrieb 220 V DC 110 V DC Steuerung / Meldung / EIN-Spule Leistungsschalte…" at bounding box center [235, 191] width 207 height 7
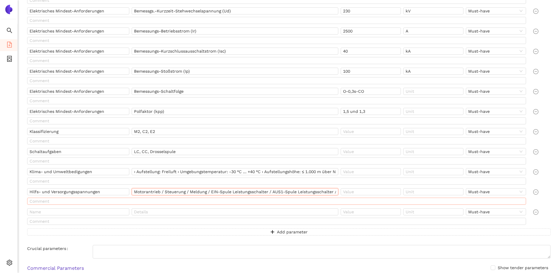
type input "Motorantrieb / Steuerung / Meldung / EIN-Spule Leistungsschalter / AUS1-Spule L…"
click at [133, 203] on input "text" at bounding box center [276, 201] width 499 height 7
click at [336, 199] on input "text" at bounding box center [276, 201] width 499 height 7
paste input "220 V DC 110 V DC"
click at [29, 201] on input "220 V DC 110 V DC" at bounding box center [276, 201] width 499 height 7
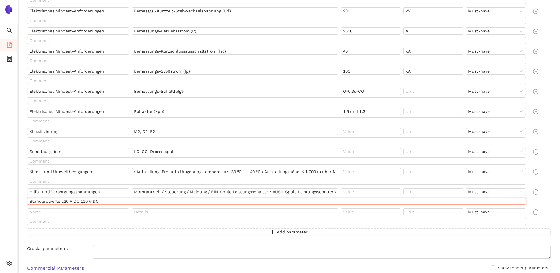
click at [79, 202] on input "Standardwerte 220 V DC 110 V DC" at bounding box center [276, 201] width 499 height 7
type input "Standardwerte 220 V DC / Sonderwerte 110 V DC"
click at [218, 222] on input "text" at bounding box center [276, 221] width 499 height 7
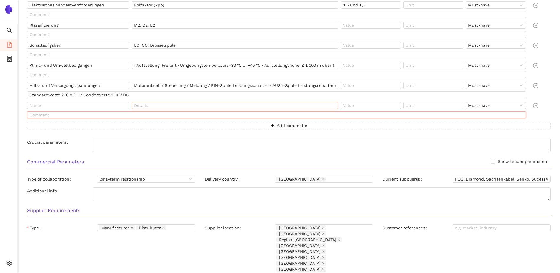
scroll to position [357, 0]
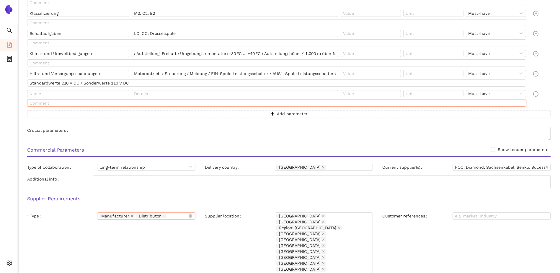
click at [188, 214] on div "Manufacturer Distributor" at bounding box center [146, 215] width 98 height 7
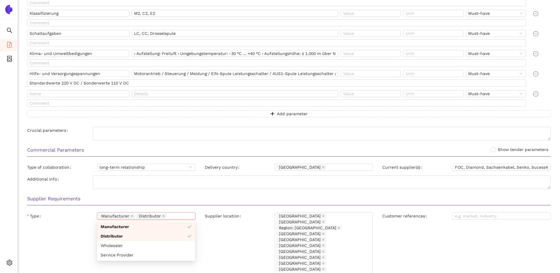
click at [223, 215] on label "Supplier location" at bounding box center [224, 215] width 39 height 7
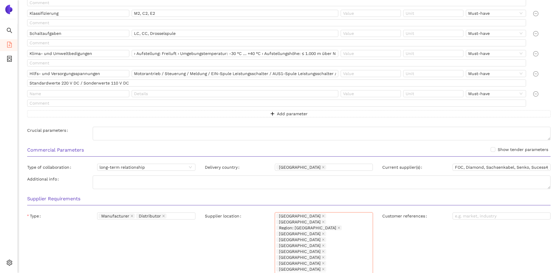
scroll to position [535, 0]
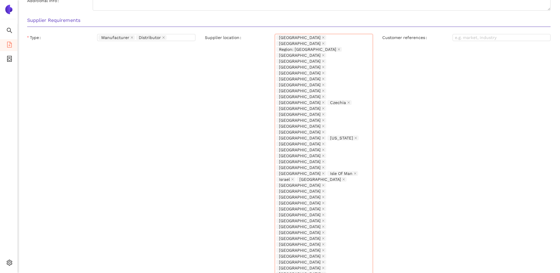
click at [216, 136] on div "Supplier location" at bounding box center [240, 185] width 70 height 302
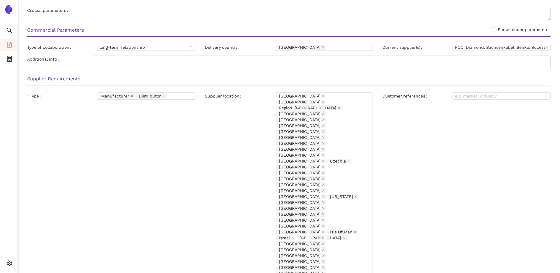
scroll to position [388, 0]
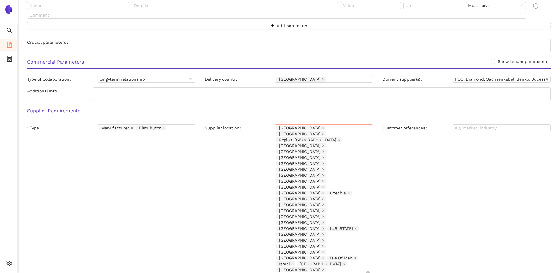
scroll to position [447, 0]
click at [325, 239] on div "Albania Algeria Region: Europa Armenia Austria Australia Azerbaijan Belgium Bul…" at bounding box center [320, 270] width 89 height 295
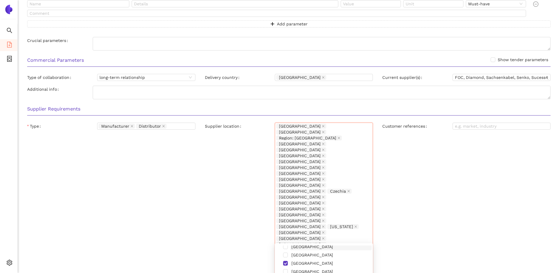
scroll to position [1122, 0]
click at [312, 268] on span "[GEOGRAPHIC_DATA]" at bounding box center [331, 267] width 82 height 7
click at [387, 218] on div "Customer references" at bounding box center [467, 275] width 178 height 305
click at [482, 125] on input "Customer references" at bounding box center [502, 126] width 98 height 7
click at [200, 177] on div "Supplier location Albania Algeria Region: Europa Armenia Austria Australia Azer…" at bounding box center [289, 275] width 178 height 305
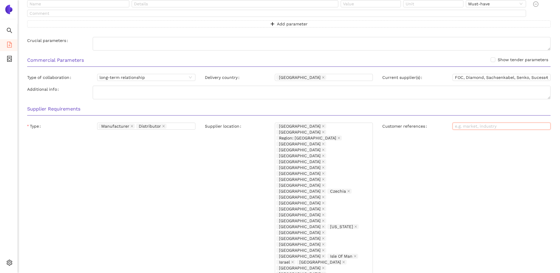
click at [505, 125] on input "Customer references" at bounding box center [502, 126] width 98 height 7
drag, startPoint x: 455, startPoint y: 76, endPoint x: 602, endPoint y: 86, distance: 148.0
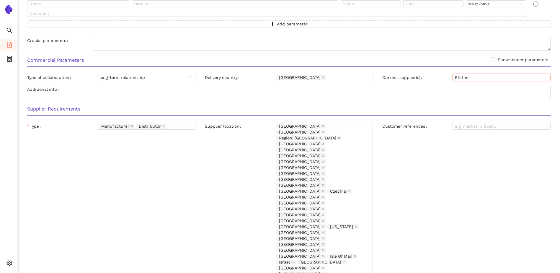
click at [482, 75] on input "Pfiffner" at bounding box center [502, 77] width 98 height 7
type input "[PERSON_NAME], Hitachi Ernergy Deutschland, [GEOGRAPHIC_DATA] [GEOGRAPHIC_DATA]…"
click at [446, 160] on div "Customer references" at bounding box center [467, 275] width 178 height 305
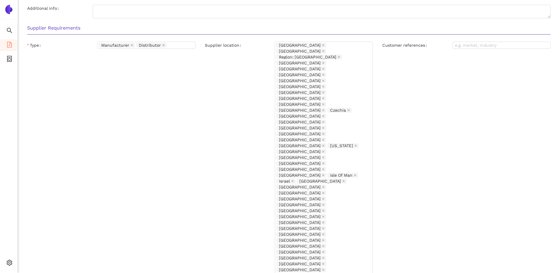
scroll to position [535, 0]
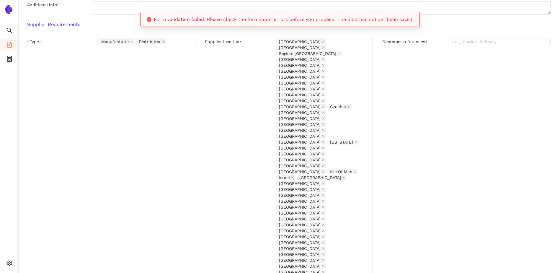
scroll to position [540, 0]
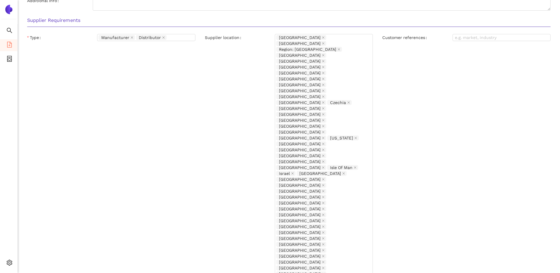
click at [419, 99] on div "Customer references" at bounding box center [467, 186] width 178 height 305
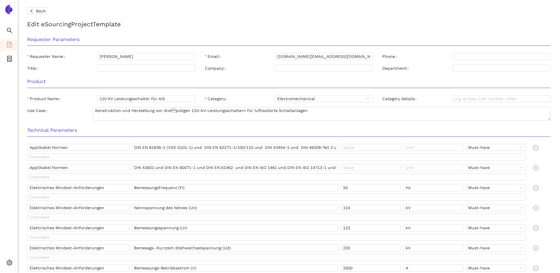
scroll to position [0, 0]
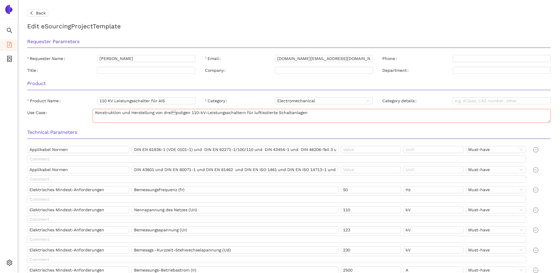
click at [174, 113] on textarea "Konstruktion und Herstellung von dreipoligen 110-kV-Leistungsschaltern für luf…" at bounding box center [322, 116] width 458 height 14
type textarea "Konstruktion und Herstellung von dreipoligen 110-kV-Leistungsschaltern für luft…"
click at [309, 71] on input "Company" at bounding box center [324, 70] width 98 height 7
type input "EnBW"
click at [426, 76] on div "Product" at bounding box center [288, 85] width 533 height 19
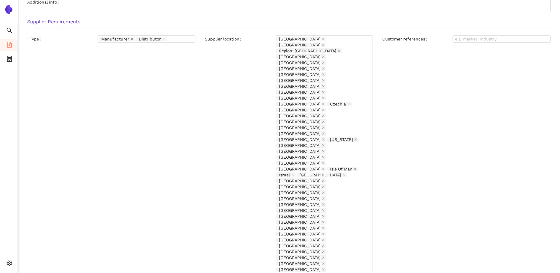
scroll to position [540, 0]
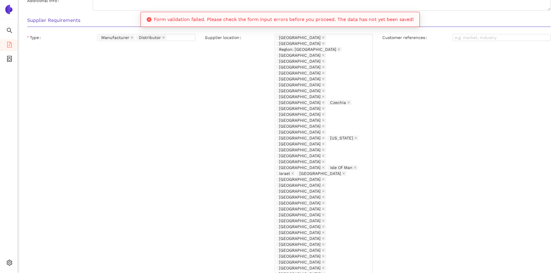
click at [343, 19] on span "Form validation failed. Please check the form input errors before you proceed. …" at bounding box center [284, 20] width 260 height 6
click at [461, 128] on div "Customer references" at bounding box center [467, 186] width 178 height 305
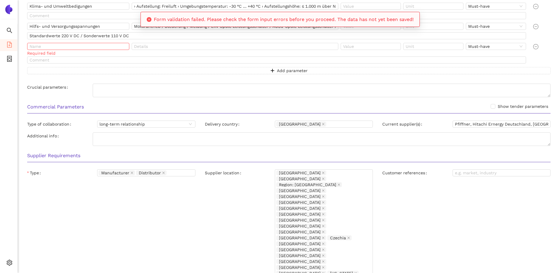
scroll to position [392, 0]
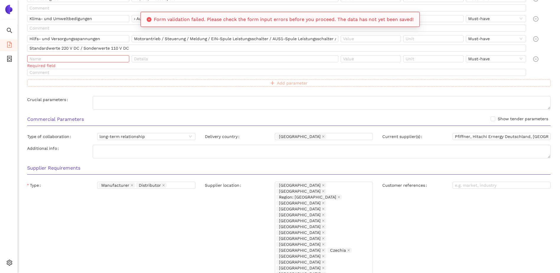
click at [537, 58] on icon "minus-circle" at bounding box center [535, 58] width 5 height 5
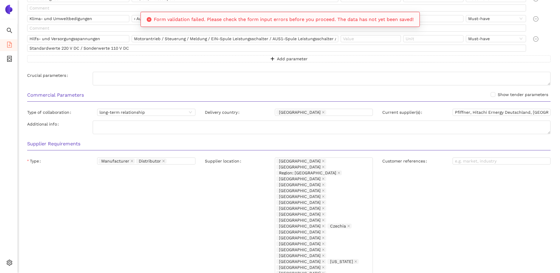
scroll to position [515, 0]
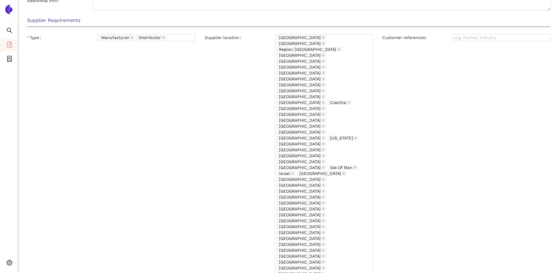
click at [158, 114] on div "Type Manufacturer Distributor" at bounding box center [111, 186] width 178 height 305
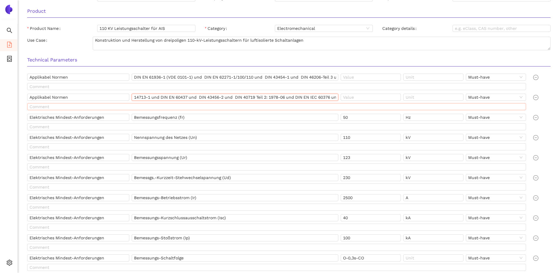
scroll to position [0, 219]
drag, startPoint x: 252, startPoint y: 97, endPoint x: 384, endPoint y: 106, distance: 132.0
click at [384, 106] on div "Applikabel Normen DIN 43601 und DIN EN 60071-1 und DIN EN 61462 und DIN EN ISO …" at bounding box center [278, 103] width 506 height 19
click at [11, 9] on img at bounding box center [8, 9] width 9 height 9
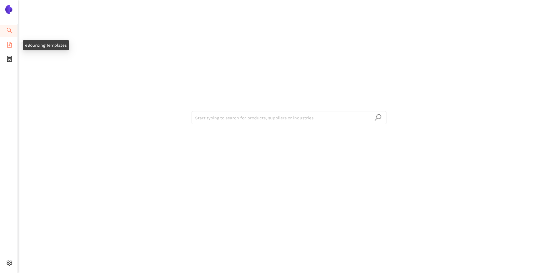
click at [9, 46] on icon "file-add" at bounding box center [9, 45] width 6 height 6
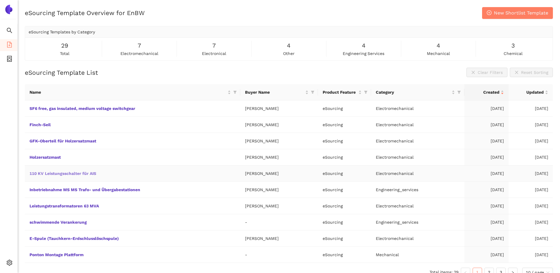
click at [0, 0] on link "110 KV Leistungsschalter für AIS" at bounding box center [0, 0] width 0 height 0
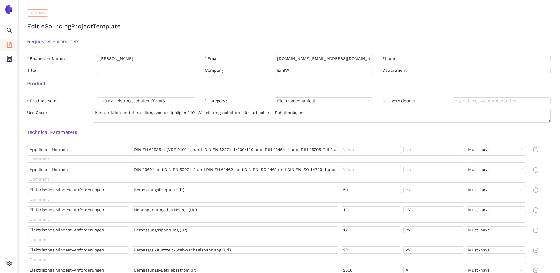
click at [39, 10] on span "Back" at bounding box center [41, 13] width 10 height 6
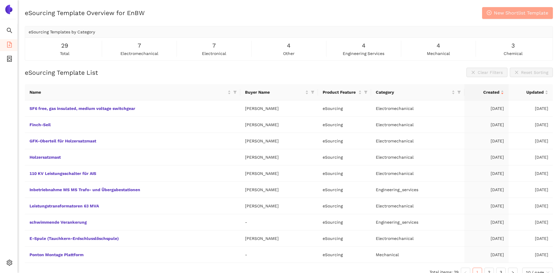
click at [502, 16] on span "New Shortlist Template" at bounding box center [521, 12] width 54 height 7
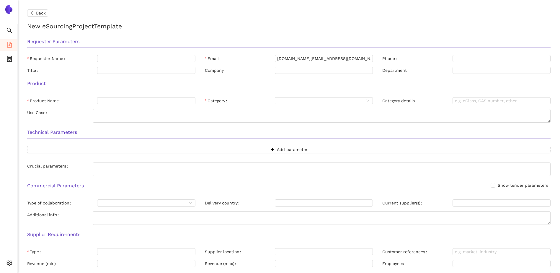
click at [10, 11] on img at bounding box center [8, 9] width 9 height 9
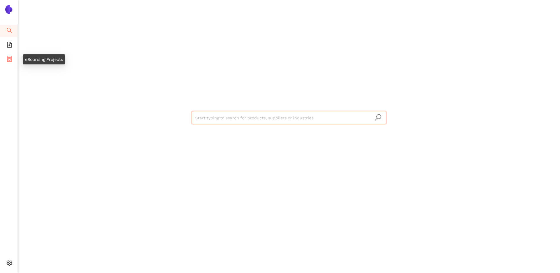
click at [9, 58] on icon "container" at bounding box center [9, 59] width 5 height 6
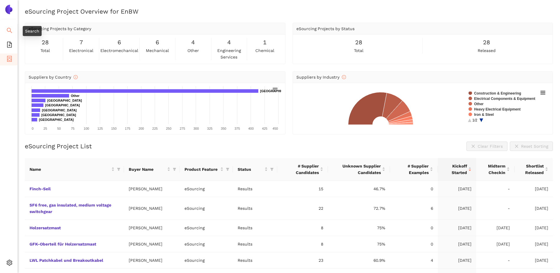
click at [11, 30] on icon "search" at bounding box center [9, 30] width 6 height 6
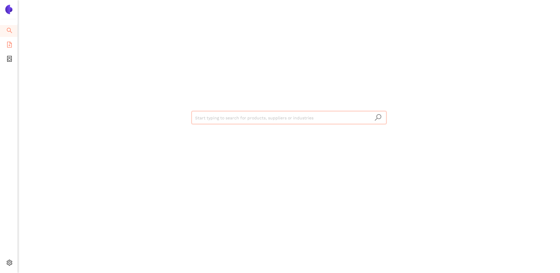
click at [10, 43] on icon "file-add" at bounding box center [9, 45] width 5 height 6
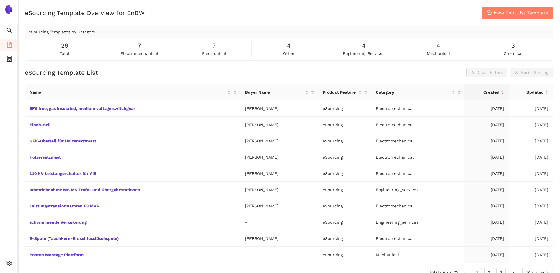
click at [5, 8] on img at bounding box center [8, 9] width 9 height 9
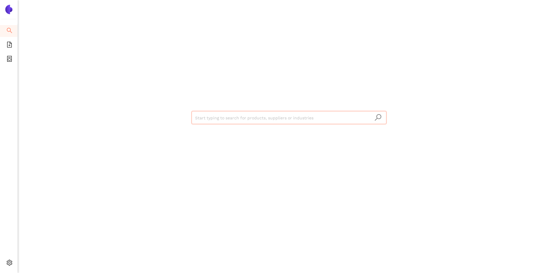
click at [7, 10] on img at bounding box center [8, 9] width 9 height 9
click at [9, 39] on ul "Search eSourcing Templates eSourcing Projects Settings" at bounding box center [9, 148] width 18 height 249
click at [9, 41] on span "file-add" at bounding box center [9, 46] width 6 height 12
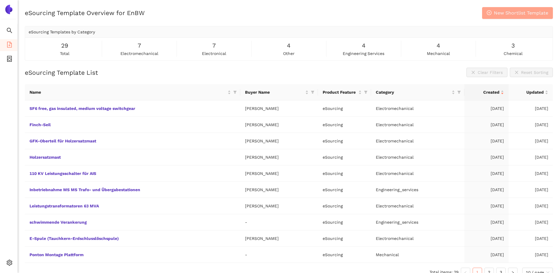
click at [503, 15] on span "New Shortlist Template" at bounding box center [521, 12] width 54 height 7
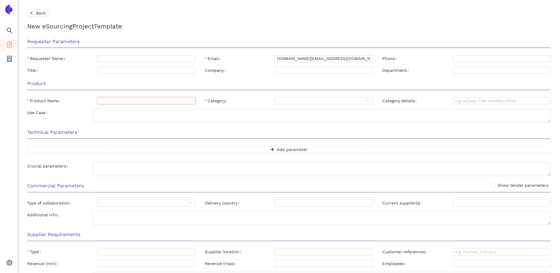
click at [125, 99] on input "Product Name" at bounding box center [146, 100] width 98 height 7
paste input "Trenn- und Erdungsschalter in luftisolierten 110-kV-Anlagen"
type input "Trenn- und Erdungsschalter in luftisolierten 110-kV-Anlagen"
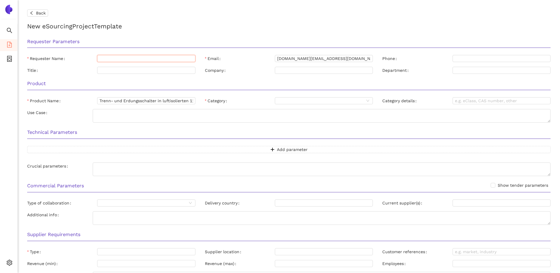
click at [110, 56] on input "Requester Name" at bounding box center [146, 58] width 98 height 7
type input "[PERSON_NAME]"
click at [290, 69] on input "Company" at bounding box center [324, 70] width 98 height 7
type input "EnBW"
click at [234, 118] on textarea "Use Case" at bounding box center [322, 116] width 458 height 14
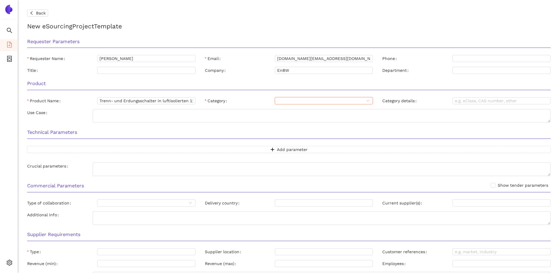
click at [357, 100] on input "Category" at bounding box center [320, 100] width 87 height 6
click at [336, 129] on div "Electromechanical" at bounding box center [323, 130] width 91 height 6
click at [107, 114] on textarea "Use Case" at bounding box center [322, 116] width 458 height 14
paste textarea "Herstellung und die Verwendung von Trenn- und Erdungsschaltern mit Nennwechsels…"
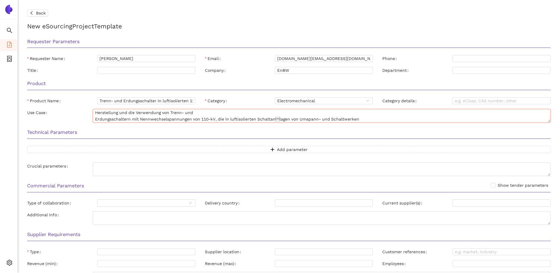
click at [94, 118] on textarea "Herstellung und die Verwendung von Trenn- und Erdungsschaltern mit Nennwechsels…" at bounding box center [322, 116] width 458 height 14
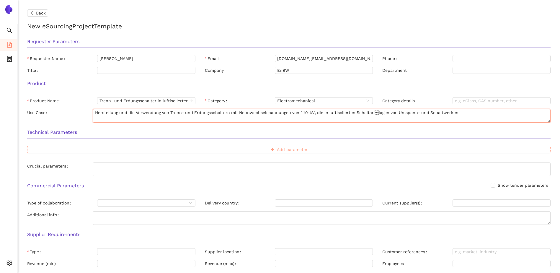
type textarea "Herstellung und die Verwendung von Trenn- und Erdungsschaltern mit Nennwechsels…"
click at [177, 147] on button "Add parameter" at bounding box center [289, 149] width 524 height 7
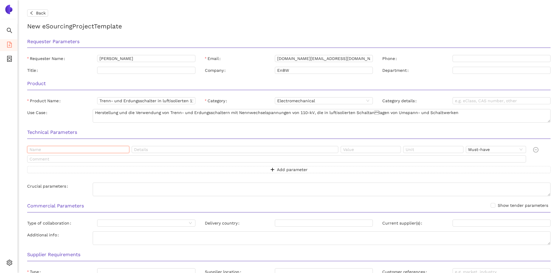
click at [82, 148] on input "text" at bounding box center [78, 149] width 102 height 7
paste input "Applikabel Normen"
type input "Applikabel Normen"
click at [196, 150] on input "text" at bounding box center [235, 149] width 207 height 7
paste input "DIN EN 61936-1 (VDE 0101-1) und DIN EN 62271-1/100/110 und DIN 43454-1 und DIN …"
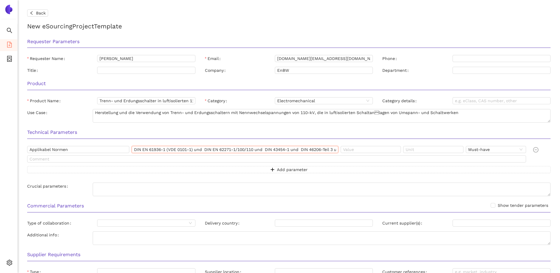
scroll to position [0, 35]
type input "DIN EN 61936-1 (VDE 0101-1) und DIN EN 62271-1/100/110 und DIN 43454-1 und DIN …"
click at [305, 169] on span "Add parameter" at bounding box center [292, 169] width 31 height 6
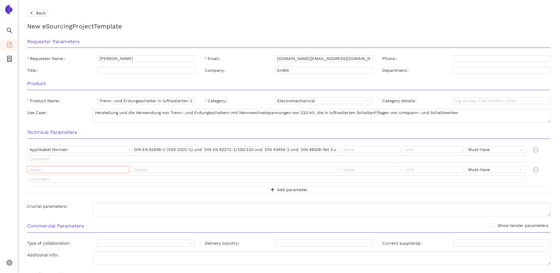
click at [76, 169] on input "text" at bounding box center [78, 169] width 102 height 7
paste input "Applikabel Normen"
type input "Applikabel Normen"
click at [172, 167] on input "text" at bounding box center [235, 169] width 207 height 7
paste input "DIN 43601 und DIN EN 60071-1 und DIN EN 61462 und DIN EN ISO 1461 und DIN EN IS…"
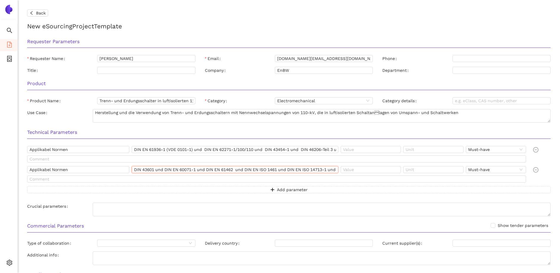
scroll to position [0, 219]
type input "DIN 43601 und DIN EN 60071-1 und DIN EN 61462 und DIN EN ISO 1461 und DIN EN IS…"
click at [294, 188] on span "Add parameter" at bounding box center [292, 189] width 31 height 6
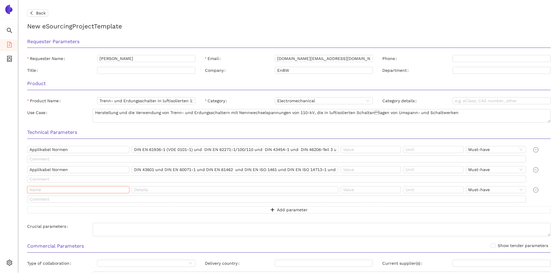
click at [99, 188] on input "text" at bounding box center [78, 189] width 102 height 7
paste input "Elektrisches Mindest-Anforderungen"
type input "Elektrisches Mindest-Anforderungen"
click at [193, 189] on input "text" at bounding box center [235, 189] width 207 height 7
paste input "Bemessungsfrequenz (fr)"
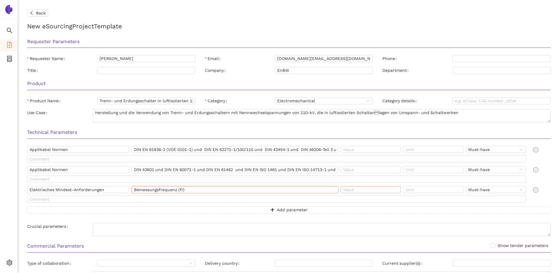
type input "Bemessungsfrequenz (fr)"
click at [364, 192] on input "text" at bounding box center [371, 189] width 60 height 7
type input "50"
type input "Hz"
click at [277, 210] on span "Add parameter" at bounding box center [292, 209] width 31 height 6
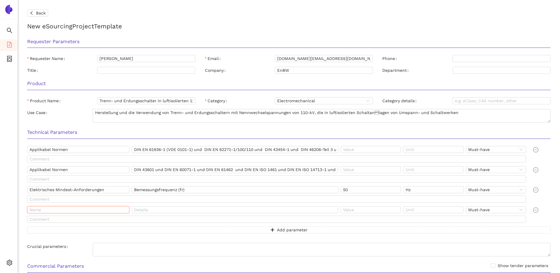
click at [48, 212] on input "text" at bounding box center [78, 209] width 102 height 7
paste input "Elektrisches Mindest-Anforderungen"
type input "Elektrisches Mindest-Anforderungen"
click at [154, 211] on input "text" at bounding box center [235, 209] width 207 height 7
paste input "Nennspannung des Netzes (Un)"
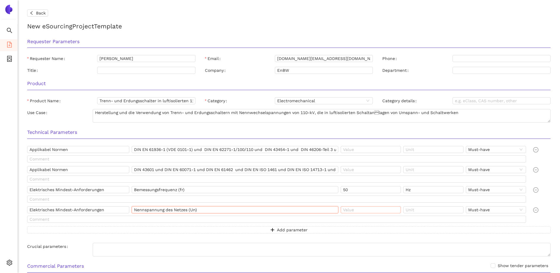
type input "Nennspannung des Netzes (Un)"
click at [376, 211] on input "text" at bounding box center [371, 209] width 60 height 7
type input "110"
type input "kV"
click at [287, 229] on span "Add parameter" at bounding box center [292, 230] width 31 height 6
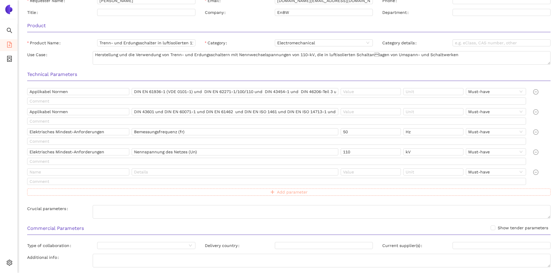
scroll to position [59, 0]
click at [289, 192] on span "Add parameter" at bounding box center [292, 191] width 31 height 6
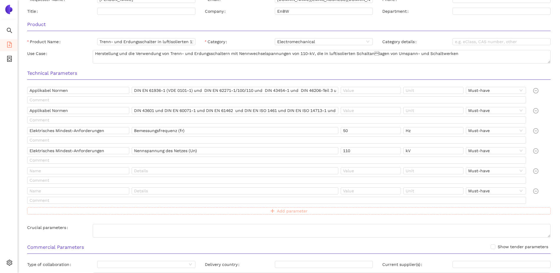
click at [294, 212] on span "Add parameter" at bounding box center [292, 211] width 31 height 6
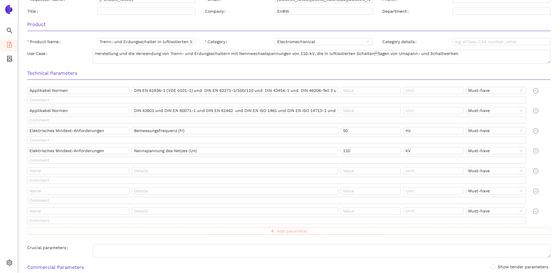
click at [294, 232] on span "Add parameter" at bounding box center [292, 231] width 31 height 6
click at [293, 252] on span "Add parameter" at bounding box center [292, 251] width 31 height 6
click at [44, 170] on input "text" at bounding box center [78, 170] width 102 height 7
paste input "Elektrisches Mindest-Anforderungen"
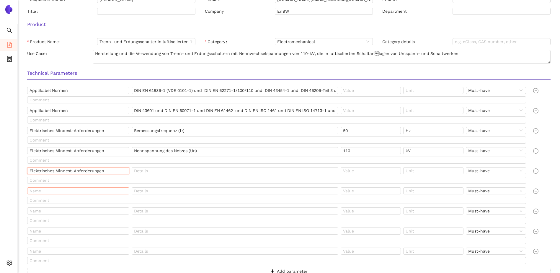
type input "Elektrisches Mindest-Anforderungen"
click at [34, 192] on input "text" at bounding box center [78, 190] width 102 height 7
paste input "Elektrisches Mindest-Anforderungen"
type input "Elektrisches Mindest-Anforderungen"
click at [35, 211] on input "text" at bounding box center [78, 210] width 102 height 7
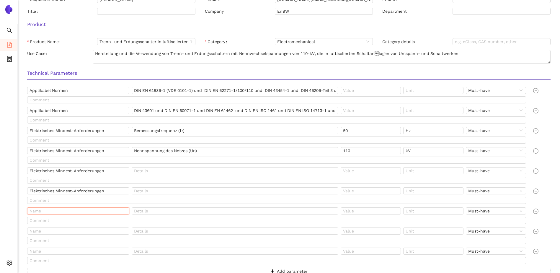
paste input "Elektrisches Mindest-Anforderungen"
type input "Elektrisches Mindest-Anforderungen"
click at [32, 229] on input "text" at bounding box center [78, 230] width 102 height 7
paste input "Elektrisches Mindest-Anforderungen"
type input "Elektrisches Mindest-Anforderungen"
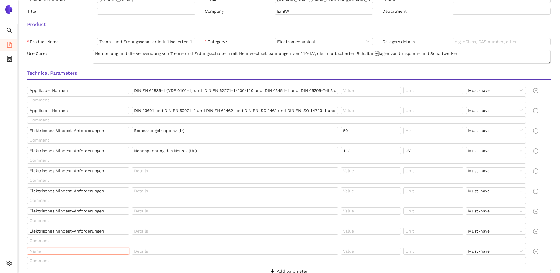
click at [37, 249] on input "text" at bounding box center [78, 250] width 102 height 7
paste input "Elektrisches Mindest-Anforderungen"
type input "Elektrisches Mindest-Anforderungen"
click at [164, 170] on input "text" at bounding box center [235, 170] width 207 height 7
paste input "Bemessungsspannung (Ur)"
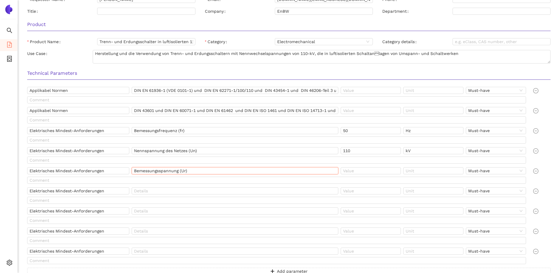
type input "Bemessungsspannung (Ur)"
click at [154, 190] on input "text" at bounding box center [235, 190] width 207 height 7
paste input "Bemessgs.-Kurzzeit-Stehwechselspannung (Ud)"
type input "Bemessgs.-Kurzzeit-Stehwechselspannung (Ud)"
click at [261, 178] on input "text" at bounding box center [276, 180] width 499 height 7
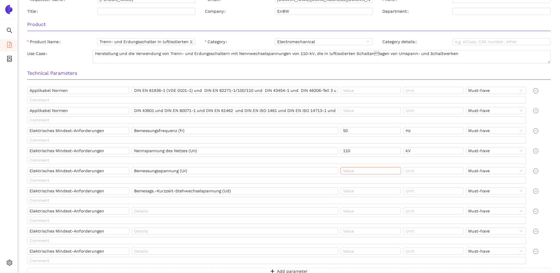
click at [359, 170] on input "text" at bounding box center [371, 170] width 60 height 7
type input "123"
type input "kV"
click at [359, 191] on input "text" at bounding box center [371, 190] width 60 height 7
click at [253, 191] on input "Bemessgs.-Kurzzeit-Stehwechselspannung (Ud)" at bounding box center [235, 190] width 207 height 7
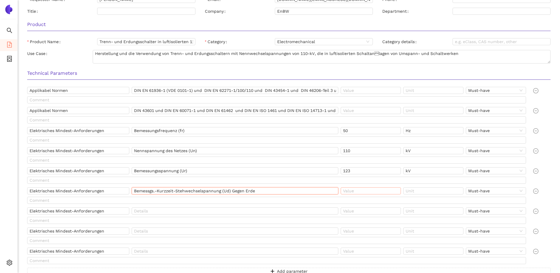
type input "Bemessgs.-Kurzzeit-Stehwechselspannung (Ud) Gegen Erde"
click at [373, 191] on input "text" at bounding box center [371, 190] width 60 height 7
type input "230"
type input "kV"
drag, startPoint x: 229, startPoint y: 191, endPoint x: 150, endPoint y: 191, distance: 79.4
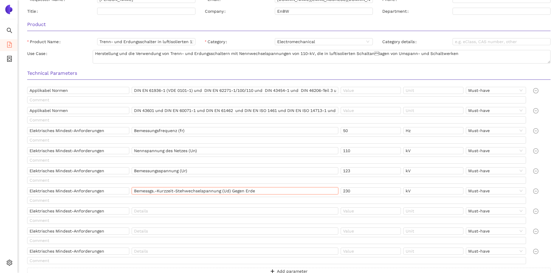
click at [135, 196] on div "Bemessgs.-Kurzzeit-Stehwechselspannung (Ud) Gegen Erde" at bounding box center [236, 191] width 209 height 9
click at [232, 191] on input "Bemessgs.-Kurzzeit-Stehwechselspannung (Ud) Gegen Erde" at bounding box center [235, 190] width 207 height 7
drag, startPoint x: 231, startPoint y: 191, endPoint x: 129, endPoint y: 193, distance: 102.2
click at [129, 193] on div "Elektrisches Mindest-Anforderungen Bemessgs.-Kurzzeit-Stehwechselspannung (Ud) …" at bounding box center [277, 191] width 501 height 9
click at [146, 211] on input "text" at bounding box center [235, 210] width 207 height 7
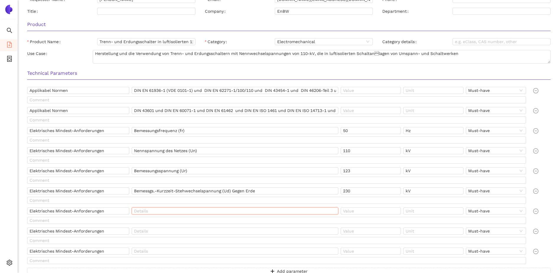
paste input "Bemessgs.-Kurzzeit-Stehwechselspannung (Ud)"
click at [278, 211] on input "Bemessgs.-Kurzzeit-Stehwechselspannung (Ud)" at bounding box center [235, 210] width 207 height 7
type input "Bemessgs.-Kurzzeit-Stehwechselspannung (Ud) Über die Trennstrecke"
click at [374, 211] on input "text" at bounding box center [371, 210] width 60 height 7
type input "265"
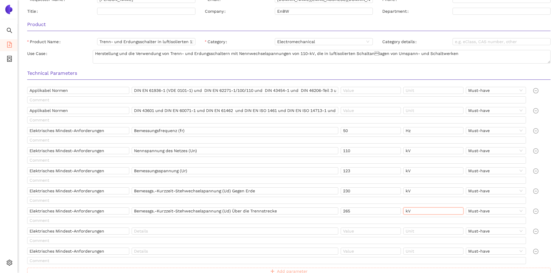
type input "kV"
click at [154, 233] on input "text" at bounding box center [235, 230] width 207 height 7
paste input "Bemessungs-Stehblitzstoßspannung (Up)"
type input "Bemessungs-Stehblitzstoßspannung (Up) Gegen Erde"
click at [372, 233] on input "text" at bounding box center [371, 230] width 60 height 7
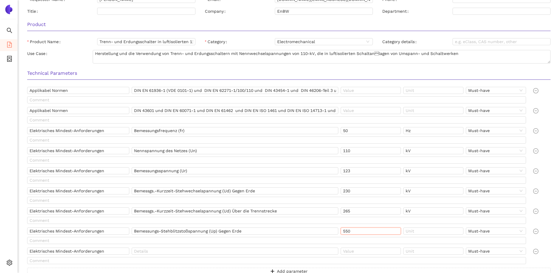
type input "550"
type input "kV"
drag, startPoint x: 286, startPoint y: 209, endPoint x: 120, endPoint y: 208, distance: 166.3
click at [120, 208] on div "Elektrisches Mindest-Anforderungen Bemessgs.-Kurzzeit-Stehwechselspannung (Ud) …" at bounding box center [277, 211] width 501 height 9
click at [148, 251] on input "text" at bounding box center [235, 250] width 207 height 7
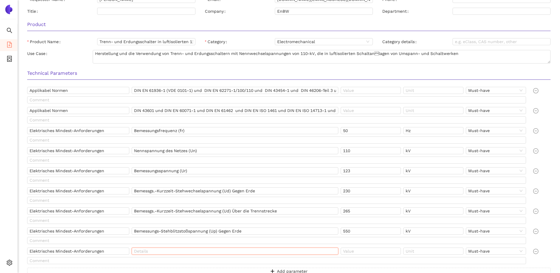
paste input "Bemessgs.-Kurzzeit-Stehwechselspannung (Ud) Über die Trennstrecke"
type input "Bemessgs.-Kurzzeit-Stehwechselspannung (Ud) Über die Trennstrecke"
click at [388, 253] on input "text" at bounding box center [371, 250] width 60 height 7
type input "630"
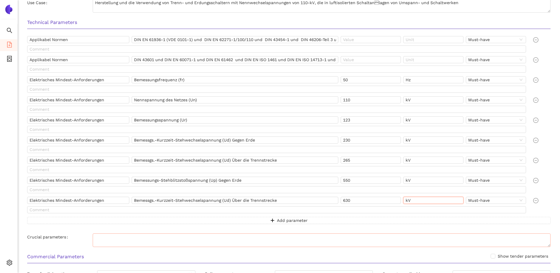
scroll to position [118, 0]
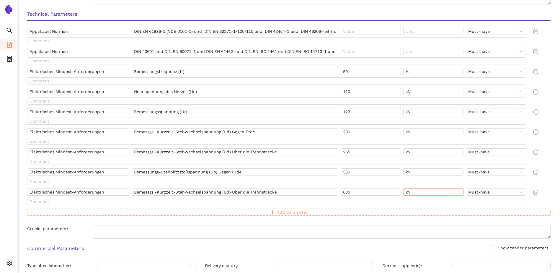
type input "kV"
click at [297, 213] on span "Add parameter" at bounding box center [292, 212] width 31 height 6
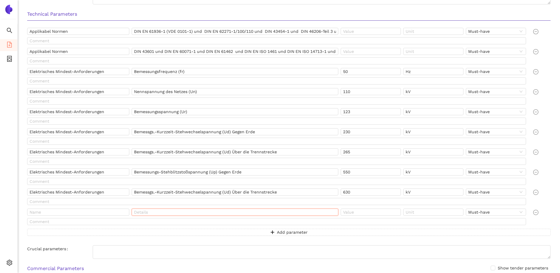
drag, startPoint x: 165, startPoint y: 213, endPoint x: 162, endPoint y: 213, distance: 3.0
click at [166, 212] on input "text" at bounding box center [235, 212] width 207 height 7
paste input "Bemessungs-Betriebsstrom (Ir)"
type input "Bemessungs-Betriebsstrom (Ir)"
click at [367, 213] on input "text" at bounding box center [371, 212] width 60 height 7
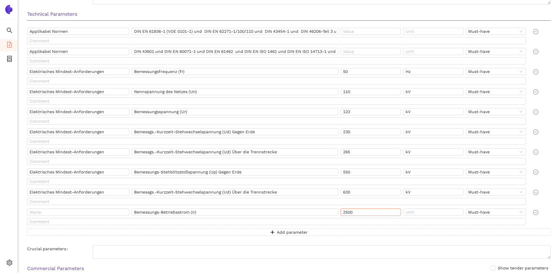
type input "2500"
type input "A"
click at [69, 211] on input "text" at bounding box center [78, 212] width 102 height 7
paste input "Elektrisches Mindest-Anforderungen"
type input "Elektrisches Mindest-Anforderungen"
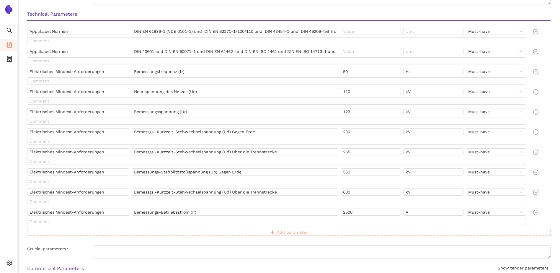
click at [288, 234] on span "Add parameter" at bounding box center [292, 232] width 31 height 6
click at [284, 252] on span "Add parameter" at bounding box center [292, 252] width 31 height 6
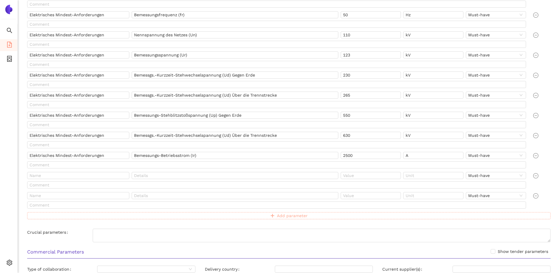
scroll to position [177, 0]
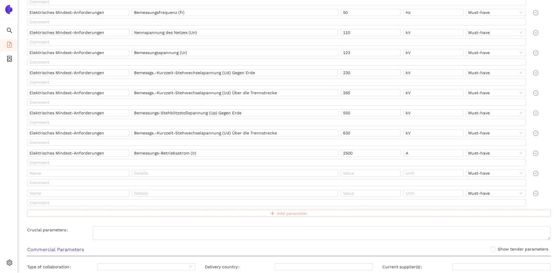
click at [291, 211] on span "Add parameter" at bounding box center [292, 213] width 31 height 6
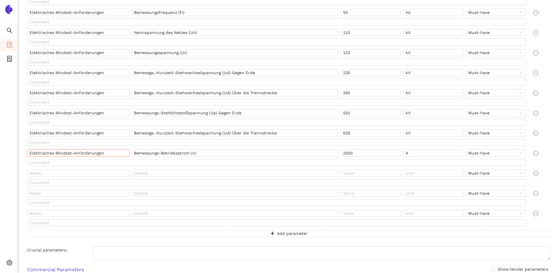
drag, startPoint x: 106, startPoint y: 154, endPoint x: 17, endPoint y: 154, distance: 88.9
click at [294, 202] on input "text" at bounding box center [276, 202] width 499 height 7
click at [63, 171] on input "text" at bounding box center [78, 173] width 102 height 7
paste input "Elektrisches Mindest-Anforderungen"
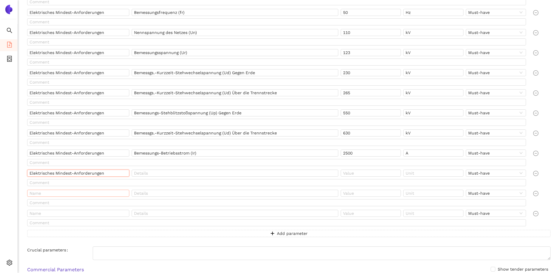
type input "Elektrisches Mindest-Anforderungen"
click at [34, 193] on input "text" at bounding box center [78, 193] width 102 height 7
paste input "Elektrisches Mindest-Anforderungen"
type input "Elektrisches Mindest-Anforderungen"
click at [35, 213] on input "text" at bounding box center [78, 213] width 102 height 7
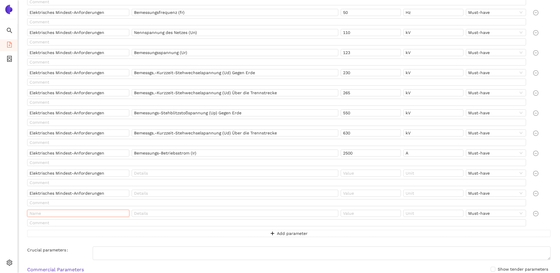
paste input "Elektrisches Mindest-Anforderungen"
type input "Elektrisches Mindest-Anforderungen"
click at [146, 172] on input "text" at bounding box center [235, 173] width 207 height 7
paste input "Bemessungs-Kurzschlussausschaltstrom (Isc)"
type input "Bemessungs-Kurzschlussausschaltstrom (Isc)"
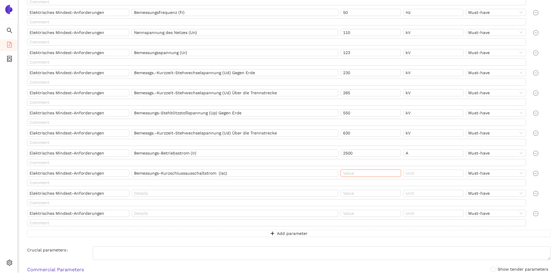
click at [368, 175] on input "text" at bounding box center [371, 173] width 60 height 7
type input "40"
type input "kA"
click at [162, 192] on input "text" at bounding box center [235, 193] width 207 height 7
paste input "Bemessungs-Stoßstrom (Ip)"
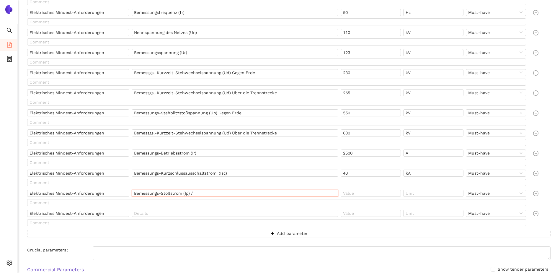
click at [234, 194] on input "Bemessungs-Stoßstrom (Ip) /" at bounding box center [235, 193] width 207 height 7
paste input "Bemessungs-Kurzschlusseinschaltstrom"
type input "Bemessungs-Stoßstrom (Ip) / Bemessungs-Kurzschlusseinschaltstrom"
click at [367, 193] on input "text" at bounding box center [371, 193] width 60 height 7
type input "100"
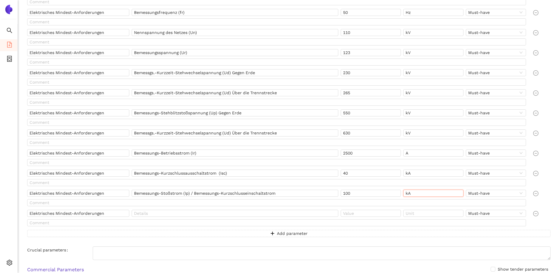
type input "kA"
click at [172, 213] on input "text" at bounding box center [235, 213] width 207 height 7
paste input "Schalten von Kommutierungsströmen"
type input "Schalten von Kommutierungsströmen"
click at [356, 216] on input "text" at bounding box center [371, 213] width 60 height 7
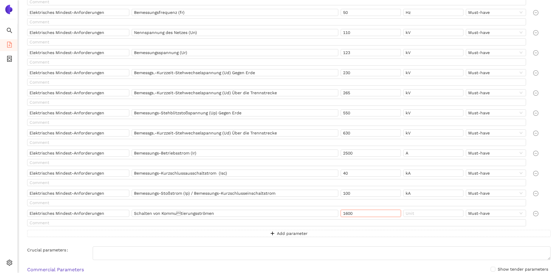
type input "1600"
type input "A"
click at [281, 234] on span "Add parameter" at bounding box center [292, 233] width 31 height 6
click at [57, 234] on input "text" at bounding box center [78, 233] width 102 height 7
paste input "Klima- und Umweltbedingungen"
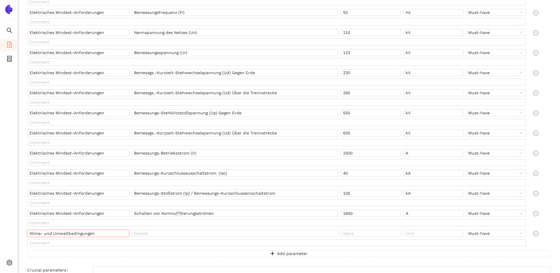
type input "Klima- und Umweltbedingungen"
click at [199, 230] on input "text" at bounding box center [235, 233] width 207 height 7
paste input "› Aufstellung: Freiluft › Umgebungstemperatur: -30 °C … +40 °C › Eisschichtdick…"
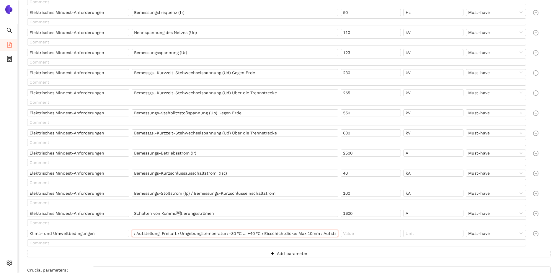
scroll to position [0, 322]
type input "› Aufstellung: Freiluft › Umgebungstemperatur: -30 °C … +40 °C › Eisschichtdick…"
click at [304, 253] on span "Add parameter" at bounding box center [292, 253] width 31 height 6
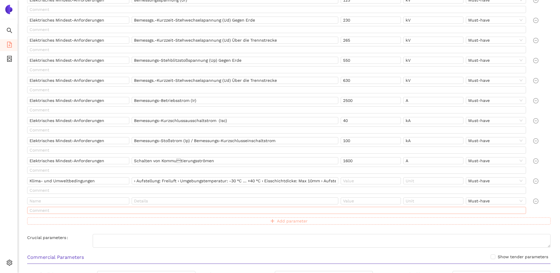
scroll to position [236, 0]
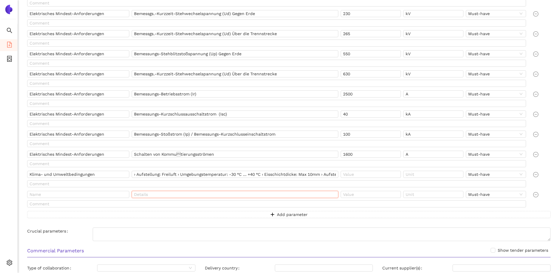
click at [151, 196] on input "text" at bounding box center [235, 194] width 207 height 7
paste input "Motorantrieb / Steuerung / Meldung"
type input "Motorantrieb / Steuerung / Meldung"
click at [51, 196] on input "text" at bounding box center [78, 194] width 102 height 7
paste input "Hilfs- und Versorgungsspannungen"
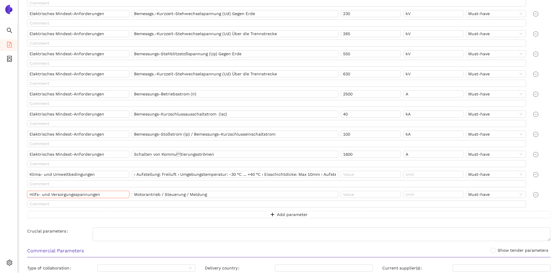
type input "Hilfs- und Versorgungsspannungen"
click at [154, 206] on input "text" at bounding box center [276, 203] width 499 height 7
paste input "Standardwerte 220 V DC / Sonderwerte 110 V DC"
type input "Standardwerte 220 V DC / Sonderwerte 110 V DC"
click at [263, 216] on button "Add parameter" at bounding box center [289, 214] width 524 height 7
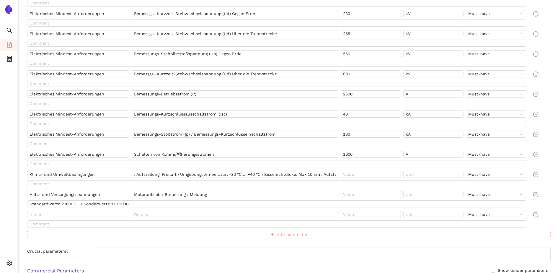
click at [272, 234] on icon "plus" at bounding box center [273, 234] width 4 height 4
click at [53, 214] on input "text" at bounding box center [78, 214] width 102 height 7
paste input "Mechanische Festigkeit"
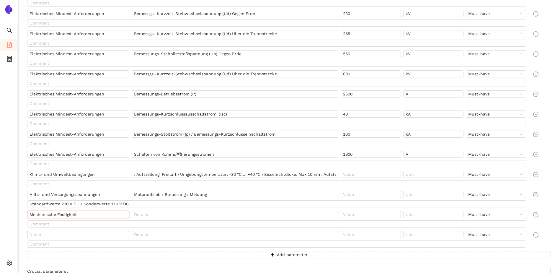
type input "Mechanische Festigkeit"
click at [90, 235] on input "text" at bounding box center [78, 234] width 102 height 7
paste input "Mechanische Festigkeit"
type input "Mechanische Festigkeit"
click at [220, 219] on div at bounding box center [236, 215] width 209 height 9
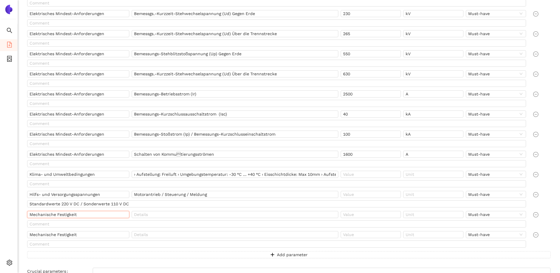
click at [91, 214] on input "Mechanische Festigkeit" at bounding box center [78, 214] width 102 height 7
paste input "Drehtrennschalter:"
type input "Mechanische Festigkeit Drehtrennschalter:"
click at [91, 233] on input "Mechanische Festigkeit" at bounding box center [78, 234] width 102 height 7
paste input "Separater Erdungsschalter:"
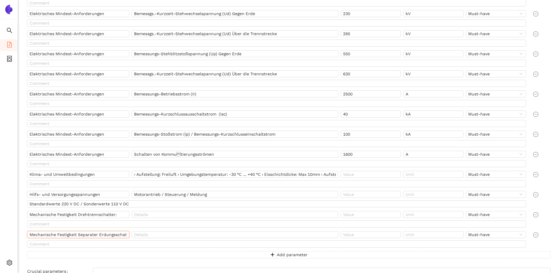
scroll to position [0, 6]
type input "Mechanische Festigkeit Separater Erdungsschalter:"
click at [191, 244] on input "text" at bounding box center [276, 243] width 499 height 7
click at [176, 221] on input "text" at bounding box center [276, 223] width 499 height 7
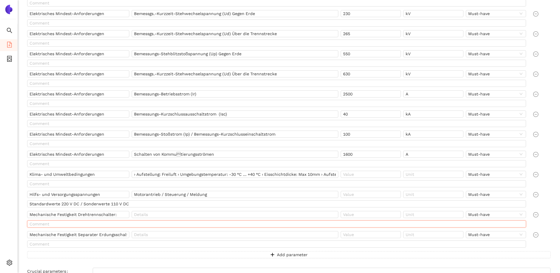
click at [120, 224] on input "text" at bounding box center [276, 223] width 499 height 7
paste input "› statischer Bemessungs-Klemmenzug1 1500 N › statischer und dynamischer Bemessu…"
click at [109, 223] on input "› statischer Bemessungs-Klemmenzug1 1500 N › statischer und dynamischer Bemessu…" at bounding box center [276, 223] width 499 height 7
click at [238, 224] on input "› statischer Bemessungs-Klemmenzug 1500 N › statischer und dynamischer Bemessun…" at bounding box center [276, 223] width 499 height 7
click at [240, 224] on input "› statischer Bemessungs-Klemmenzug 1500 N › statischer und dynamischer Bemessun…" at bounding box center [276, 223] width 499 height 7
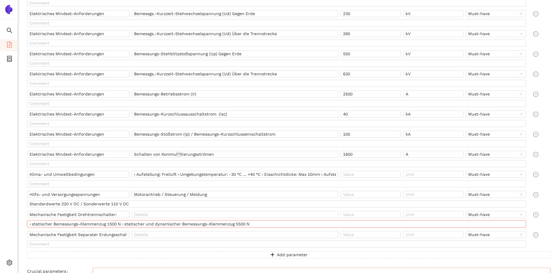
type input "› statischer Bemessungs-Klemmenzug 1500 N › statischer und dynamischer Bemessun…"
click at [126, 244] on input "text" at bounding box center [276, 243] width 499 height 7
paste input "› statischer Bemessungs-Klemmenzug1 2000 N › statischer und dynamischer Bemessu…"
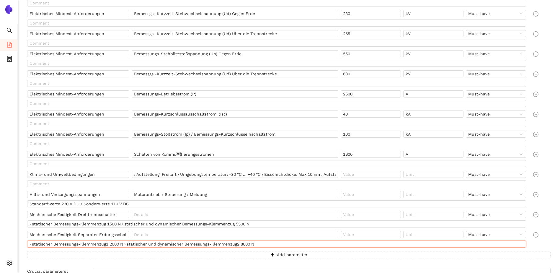
click at [108, 245] on input "› statischer Bemessungs-Klemmenzug1 2000 N › statischer und dynamischer Bemessu…" at bounding box center [276, 243] width 499 height 7
click at [239, 244] on input "› statischer Bemessungs-Klemmenzug 2000 N › statischer und dynamischer Bemessun…" at bounding box center [276, 243] width 499 height 7
click at [125, 244] on input "› statischer Bemessungs-Klemmenzug 2000 N › statischer und dynamischer Bemessun…" at bounding box center [276, 243] width 499 height 7
type input "› statischer Bemessungs-Klemmenzug 2000 N / statischer und dynamischer Bemessun…"
click at [126, 225] on input "› statischer Bemessungs-Klemmenzug 1500 N › statischer und dynamischer Bemessun…" at bounding box center [276, 223] width 499 height 7
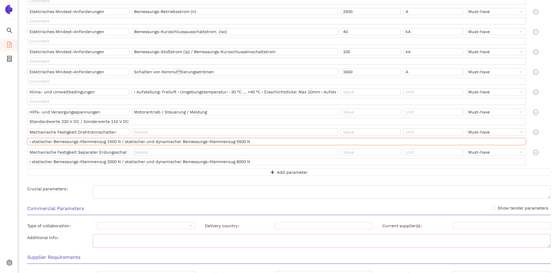
scroll to position [325, 0]
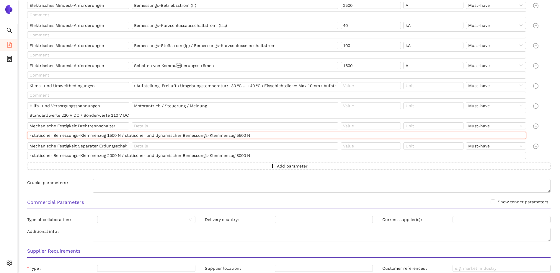
type input "› statischer Bemessungs-Klemmenzug 1500 N / statischer und dynamischer Bemessun…"
click at [137, 214] on div "Commercial Parameters Show tender parameters Type of collaboration Delivery cou…" at bounding box center [288, 219] width 533 height 49
click at [141, 220] on input "Type of collaboration" at bounding box center [143, 219] width 87 height 6
click at [140, 240] on div "long-term relationship" at bounding box center [146, 239] width 91 height 6
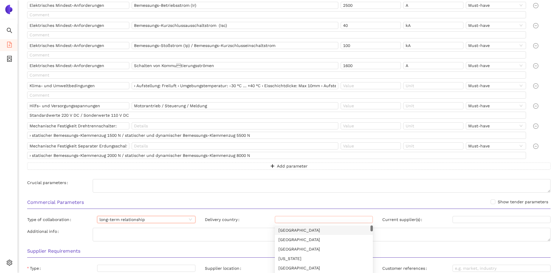
click at [307, 218] on div at bounding box center [320, 219] width 89 height 5
type input "ger"
click at [302, 238] on div "[GEOGRAPHIC_DATA]" at bounding box center [323, 239] width 91 height 6
click at [477, 219] on input "Current supplier(s)" at bounding box center [502, 219] width 98 height 7
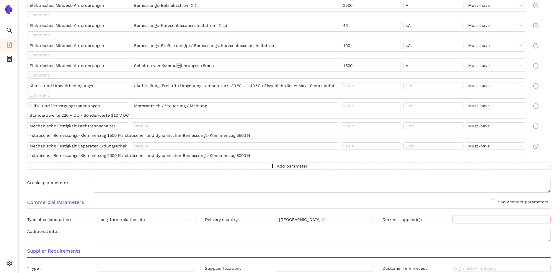
click at [472, 221] on input "Current supplier(s)" at bounding box center [502, 219] width 98 height 7
paste input "GE Deutschland, Siemens Energy Deutschland"
drag, startPoint x: 490, startPoint y: 218, endPoint x: 686, endPoint y: 232, distance: 196.6
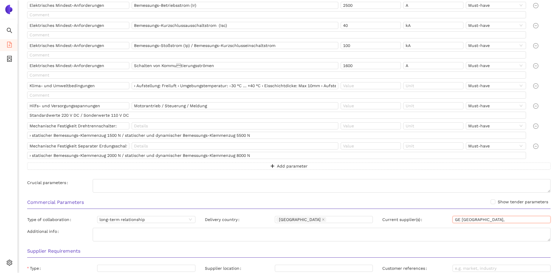
scroll to position [0, 0]
click at [511, 219] on input "GE Deutschland," at bounding box center [502, 219] width 98 height 7
click at [543, 221] on input "GE Deutschland, SERW, Alpha-ET/Pfiffer" at bounding box center [502, 219] width 98 height 7
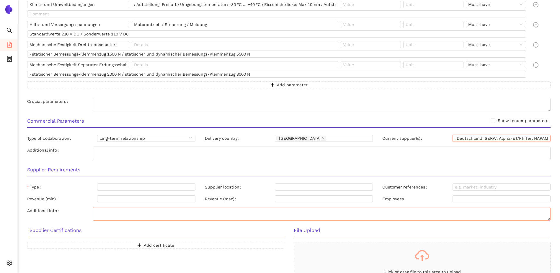
scroll to position [413, 0]
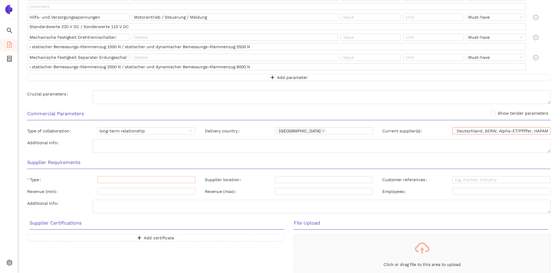
click at [116, 179] on div at bounding box center [143, 179] width 89 height 5
type input "GE Deutschland, SERW, Alpha-ET/Pfiffer, HAPAM"
click at [117, 190] on div "Manufacturer" at bounding box center [146, 190] width 91 height 6
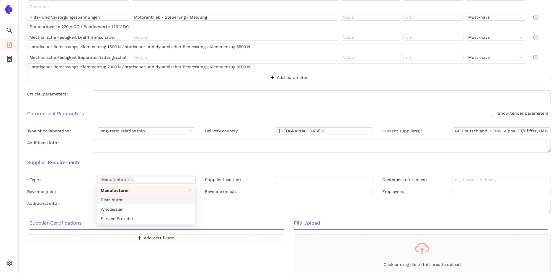
click at [132, 201] on div "Distributor" at bounding box center [146, 199] width 91 height 6
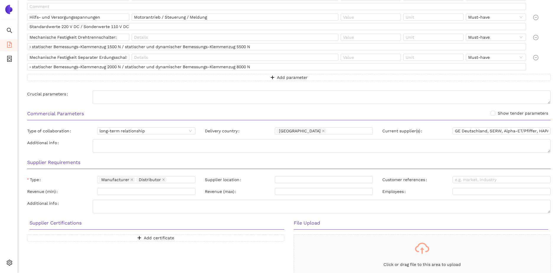
click at [245, 185] on div "Supplier location" at bounding box center [289, 180] width 178 height 9
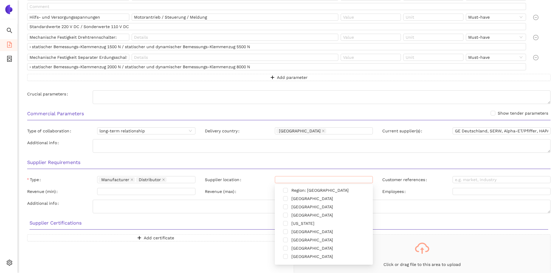
click at [323, 181] on div at bounding box center [320, 179] width 89 height 5
type input "re"
click at [286, 190] on span at bounding box center [285, 190] width 5 height 5
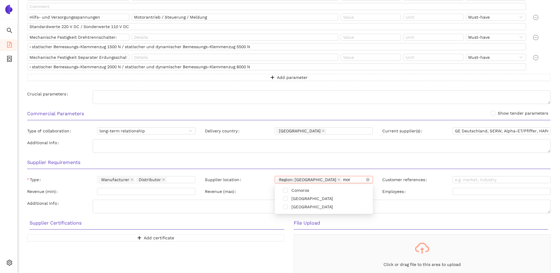
type input "moro"
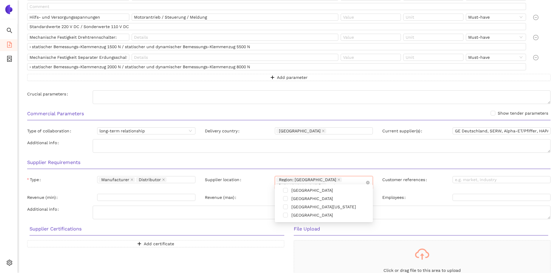
type input "south"
click at [287, 199] on span at bounding box center [285, 198] width 5 height 5
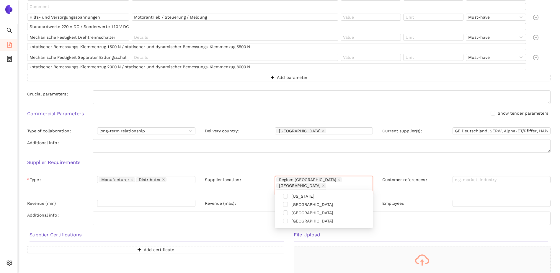
type input "cana"
click at [299, 197] on span "[GEOGRAPHIC_DATA]" at bounding box center [312, 196] width 42 height 5
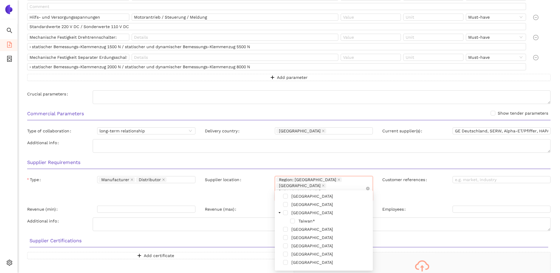
type input "tai"
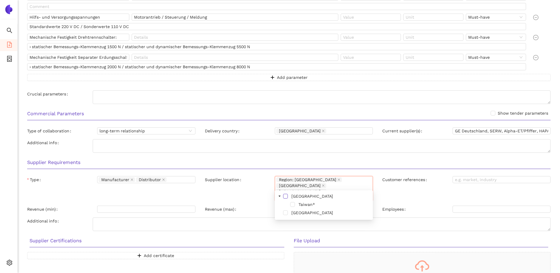
click at [285, 196] on span at bounding box center [285, 196] width 5 height 5
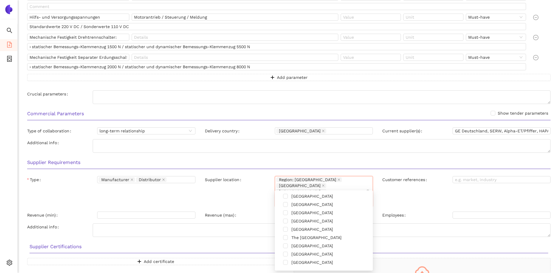
type input "tai"
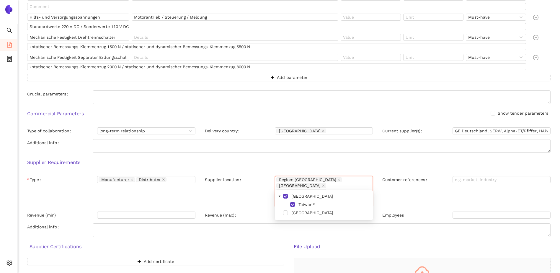
click at [290, 213] on div "Taiwan" at bounding box center [324, 213] width 96 height 8
click at [286, 213] on span at bounding box center [285, 212] width 5 height 5
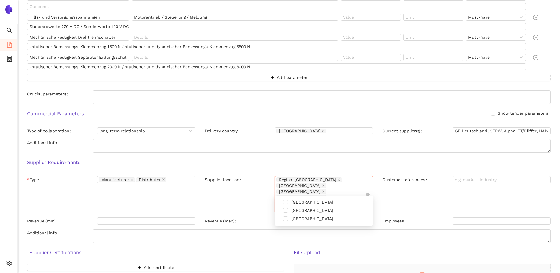
type input "united"
click at [284, 219] on span at bounding box center [285, 218] width 5 height 5
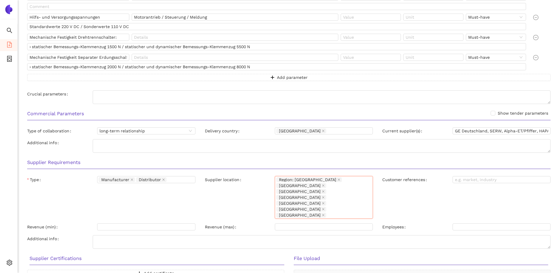
click at [425, 194] on div "Customer references" at bounding box center [467, 198] width 178 height 45
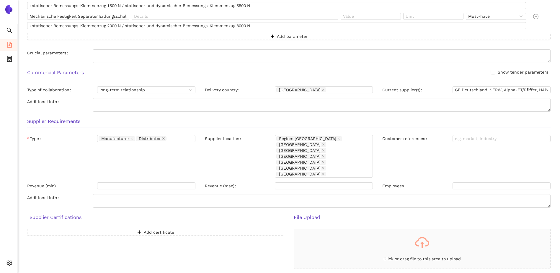
scroll to position [455, 0]
click at [169, 228] on span "Add certificate" at bounding box center [159, 231] width 30 height 6
click at [71, 228] on input "text" at bounding box center [90, 231] width 126 height 7
type input "ISO 9001"
click at [238, 228] on div "Must-have" at bounding box center [210, 232] width 109 height 9
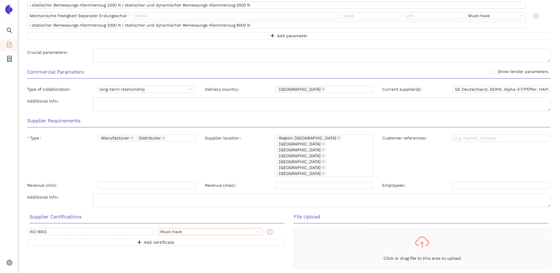
click at [238, 228] on div "Must-have" at bounding box center [210, 231] width 104 height 7
click at [233, 228] on div "Nice-to-have" at bounding box center [210, 227] width 97 height 6
click at [153, 239] on span "Add certificate" at bounding box center [159, 242] width 30 height 6
click at [89, 239] on input "text" at bounding box center [90, 242] width 126 height 7
click at [244, 239] on span "Must-have" at bounding box center [210, 242] width 100 height 6
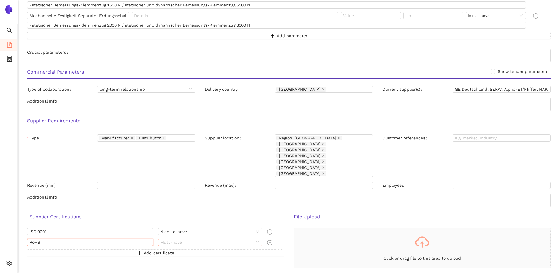
type input "RoHS"
click at [234, 237] on div "Nice-to-have" at bounding box center [210, 238] width 97 height 6
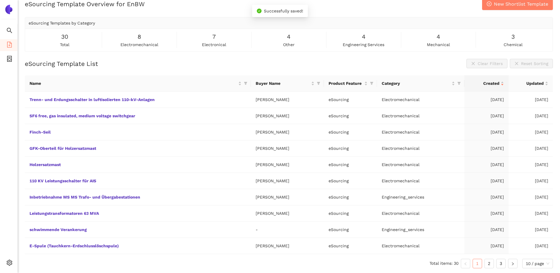
scroll to position [9, 0]
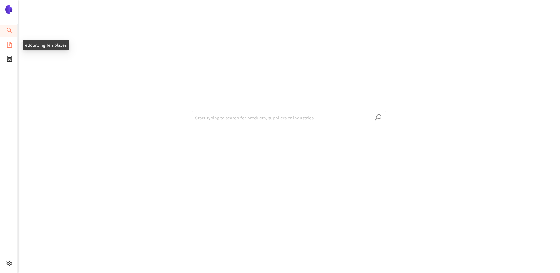
click at [13, 48] on li "eSourcing Templates" at bounding box center [8, 45] width 17 height 12
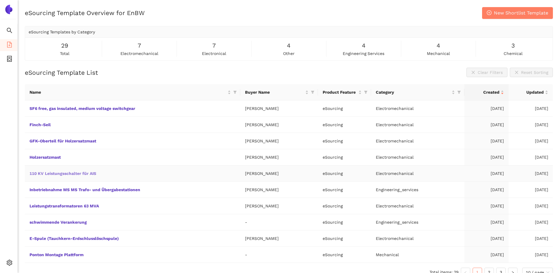
click at [0, 0] on link "110 KV Leistungsschalter für AIS" at bounding box center [0, 0] width 0 height 0
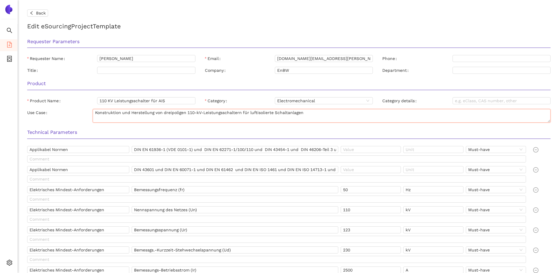
click at [323, 116] on textarea "Konstruktion und Herstellung von dreipoligen 110-kV-Leistungsschaltern für luft…" at bounding box center [322, 116] width 458 height 14
drag, startPoint x: 97, startPoint y: 154, endPoint x: 74, endPoint y: 153, distance: 22.7
click at [73, 153] on div "Applikabel Normen" at bounding box center [79, 150] width 105 height 9
drag, startPoint x: 79, startPoint y: 147, endPoint x: 23, endPoint y: 148, distance: 55.5
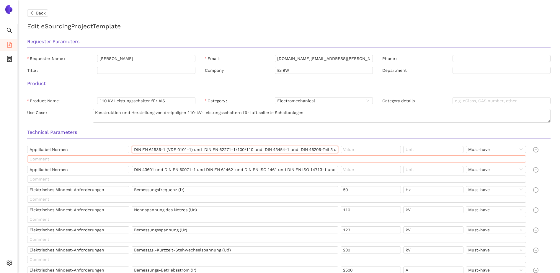
scroll to position [0, 37]
drag, startPoint x: 135, startPoint y: 149, endPoint x: 464, endPoint y: 162, distance: 329.6
click at [464, 162] on div "Applikabel Normen DIN EN 61936-1 (VDE 0101-1) und DIN EN 62271-1/100/110 und DI…" at bounding box center [278, 155] width 506 height 19
drag, startPoint x: 82, startPoint y: 172, endPoint x: 18, endPoint y: 164, distance: 63.7
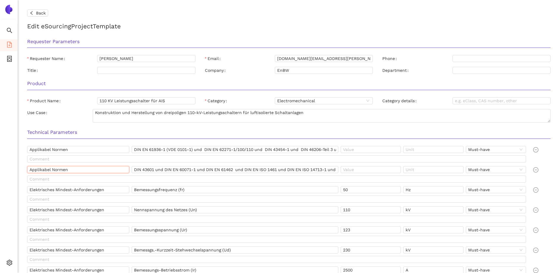
click at [13, 167] on section "Search eSourcing Templates eSourcing Projects Settings Back Edit eSourcing Proj…" at bounding box center [280, 136] width 560 height 273
drag, startPoint x: 134, startPoint y: 170, endPoint x: 445, endPoint y: 177, distance: 311.3
click at [444, 177] on div "Applikabel Normen DIN 43601 und DIN EN 60071-1 und DIN EN 61462 und DIN EN ISO …" at bounding box center [278, 175] width 506 height 19
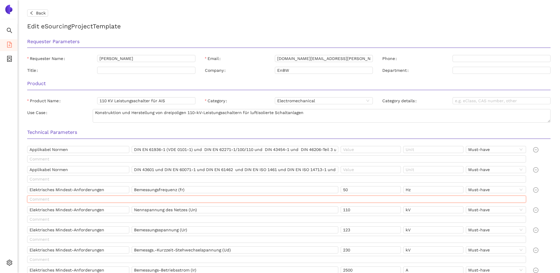
click at [312, 201] on input "text" at bounding box center [276, 199] width 499 height 7
drag, startPoint x: 118, startPoint y: 190, endPoint x: 12, endPoint y: 191, distance: 106.3
click at [12, 191] on section "Search eSourcing Templates eSourcing Projects Settings Back Edit eSourcing Proj…" at bounding box center [280, 136] width 560 height 273
drag, startPoint x: 190, startPoint y: 191, endPoint x: 119, endPoint y: 190, distance: 71.8
click at [119, 190] on div "Elektrisches Mindest-Anforderungen Bemessungsfrequenz (fr) 50 Hz Must-have" at bounding box center [277, 190] width 501 height 9
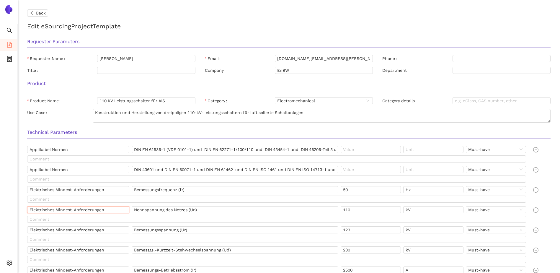
drag, startPoint x: 113, startPoint y: 210, endPoint x: 15, endPoint y: 208, distance: 97.5
click at [15, 208] on section "Search eSourcing Templates eSourcing Projects Settings Back Edit eSourcing Proj…" at bounding box center [280, 136] width 560 height 273
drag, startPoint x: 211, startPoint y: 210, endPoint x: 131, endPoint y: 211, distance: 79.7
click at [131, 211] on div "Elektrisches Mindest-Anforderungen Nennspannung des Netzes (Un) 110 kV Must-have" at bounding box center [277, 210] width 501 height 9
click at [109, 231] on input "Elektrisches Mindest-Anforderungen" at bounding box center [78, 229] width 102 height 7
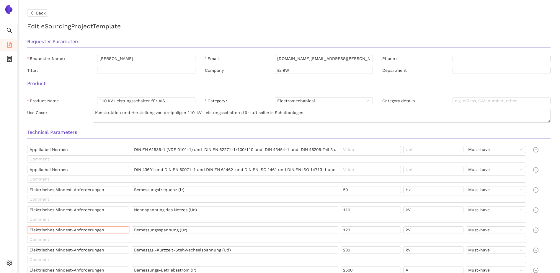
drag, startPoint x: 114, startPoint y: 230, endPoint x: 24, endPoint y: 227, distance: 90.7
click at [211, 230] on input "Bemessungsspannung (Ur)" at bounding box center [235, 229] width 207 height 7
drag, startPoint x: 212, startPoint y: 231, endPoint x: 126, endPoint y: 229, distance: 86.3
click at [126, 229] on div "Elektrisches Mindest-Anforderungen Bemessungsspannung (Ur) 123 kV Must-have" at bounding box center [277, 230] width 501 height 9
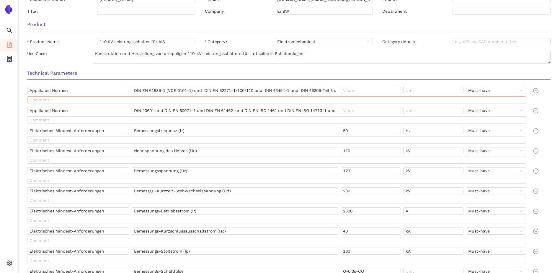
scroll to position [89, 0]
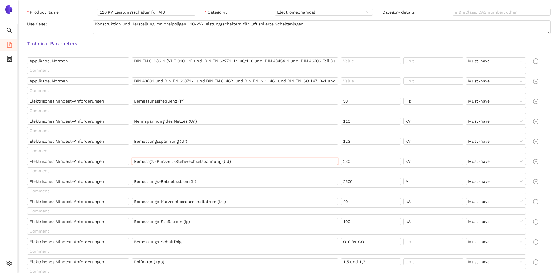
drag, startPoint x: 239, startPoint y: 160, endPoint x: 131, endPoint y: 159, distance: 108.4
click at [131, 159] on div "Elektrisches Mindest-Anforderungen Bemessgs.-Kurzzeit-Stehwechselspannung (Ud) …" at bounding box center [277, 162] width 501 height 9
drag, startPoint x: 217, startPoint y: 183, endPoint x: 126, endPoint y: 178, distance: 91.1
click at [123, 179] on div "Elektrisches Mindest-Anforderungen Bemessungs-Betriebsstrom (Ir) 2500 A Must-ha…" at bounding box center [277, 182] width 501 height 9
drag, startPoint x: 122, startPoint y: 180, endPoint x: 18, endPoint y: 178, distance: 103.7
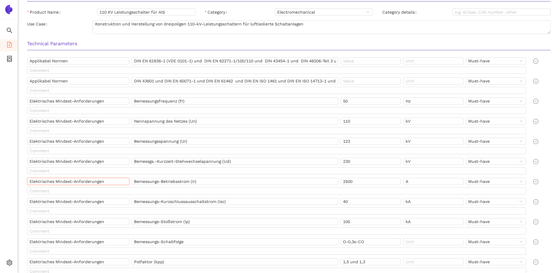
click at [12, 180] on section "Search eSourcing Templates eSourcing Projects Settings Back Edit eSourcing Proj…" at bounding box center [280, 47] width 560 height 273
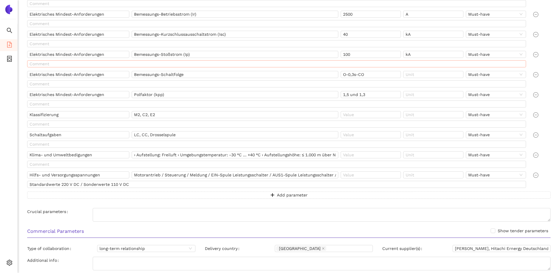
scroll to position [295, 0]
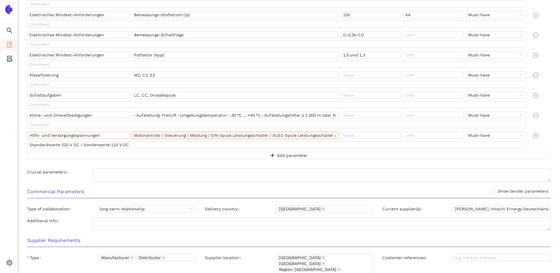
drag, startPoint x: 206, startPoint y: 135, endPoint x: 129, endPoint y: 135, distance: 77.7
click at [129, 135] on div "Hilfs- und Versorgungsspannungen Motorantrieb / Steuerung / Meldung / EIN-Spule…" at bounding box center [277, 136] width 501 height 9
drag, startPoint x: 134, startPoint y: 146, endPoint x: 17, endPoint y: 147, distance: 117.2
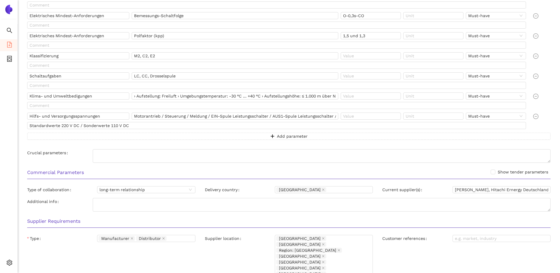
scroll to position [325, 0]
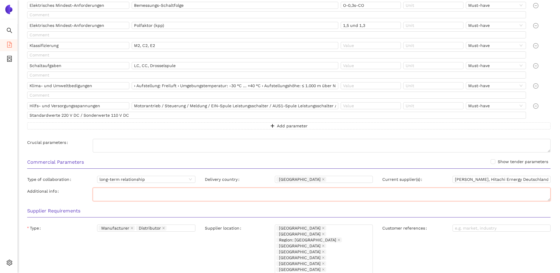
click at [210, 195] on textarea "Additional info" at bounding box center [322, 195] width 458 height 14
drag, startPoint x: 532, startPoint y: 179, endPoint x: 500, endPoint y: 183, distance: 32.1
click at [500, 183] on input "[PERSON_NAME], Hitachi Ernergy Deutschland, [GEOGRAPHIC_DATA] [GEOGRAPHIC_DATA]…" at bounding box center [502, 179] width 98 height 7
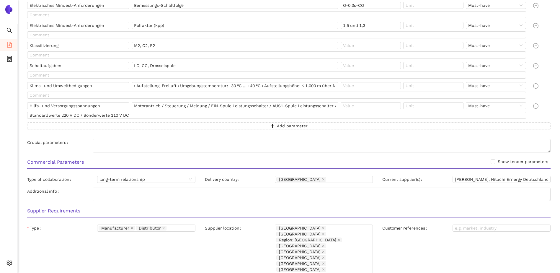
drag, startPoint x: 545, startPoint y: 180, endPoint x: 584, endPoint y: 180, distance: 39.3
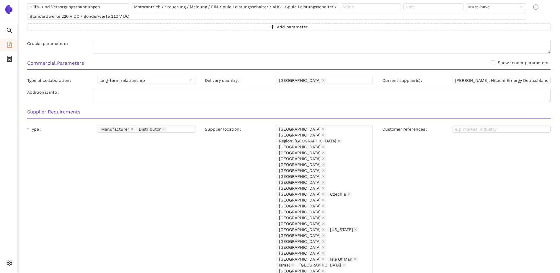
scroll to position [473, 0]
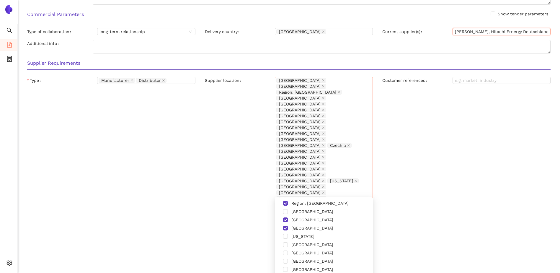
drag, startPoint x: 364, startPoint y: 195, endPoint x: 307, endPoint y: 115, distance: 98.3
click at [307, 115] on div "[GEOGRAPHIC_DATA] [GEOGRAPHIC_DATA] Region: [GEOGRAPHIC_DATA] [GEOGRAPHIC_DATA]…" at bounding box center [320, 227] width 89 height 301
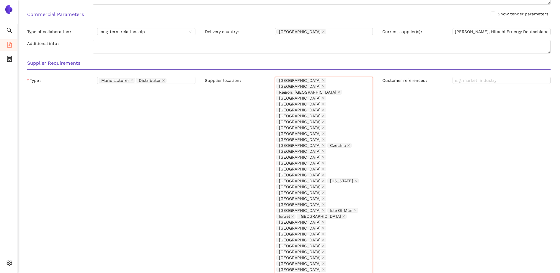
drag, startPoint x: 340, startPoint y: 193, endPoint x: 276, endPoint y: 75, distance: 134.3
click at [276, 75] on div "Supplier Requirements Type Manufacturer Distributor Supplier location [GEOGRAPH…" at bounding box center [288, 234] width 533 height 356
